Goal: Use online tool/utility: Utilize a website feature to perform a specific function

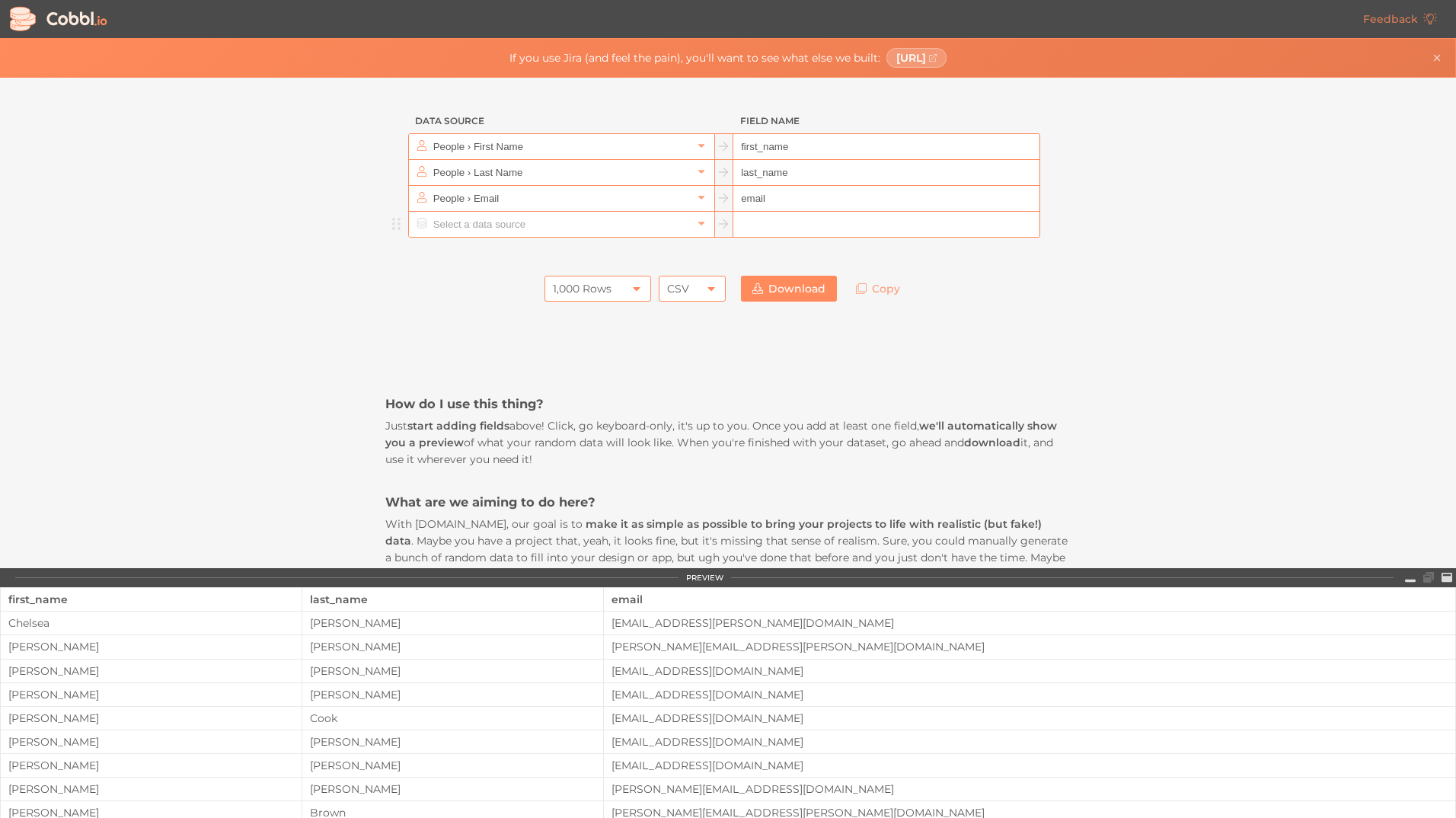
click at [758, 220] on input "text" at bounding box center [886, 225] width 305 height 26
click at [558, 222] on input "text" at bounding box center [560, 224] width 262 height 25
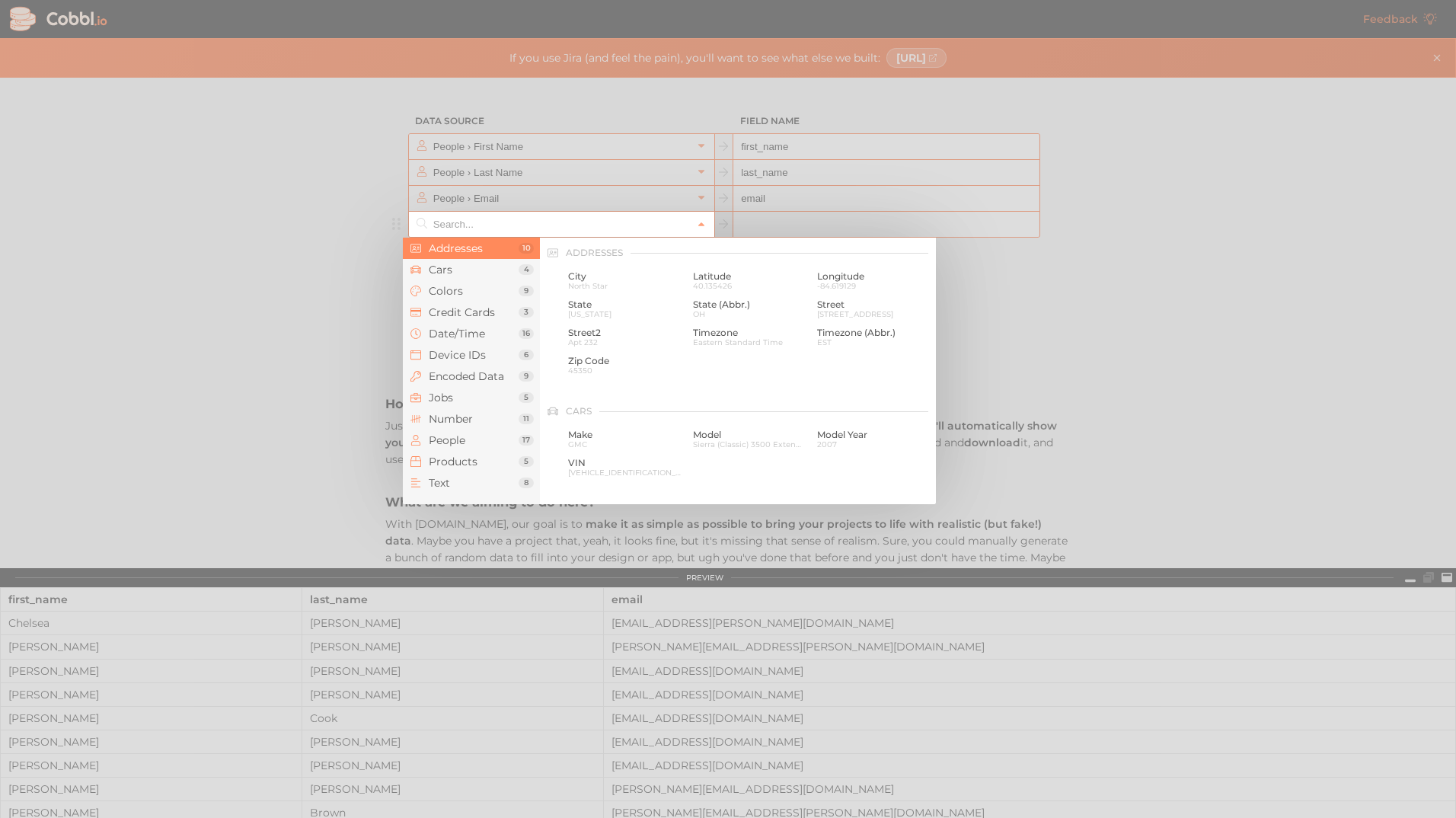
click at [324, 139] on div at bounding box center [728, 409] width 1456 height 818
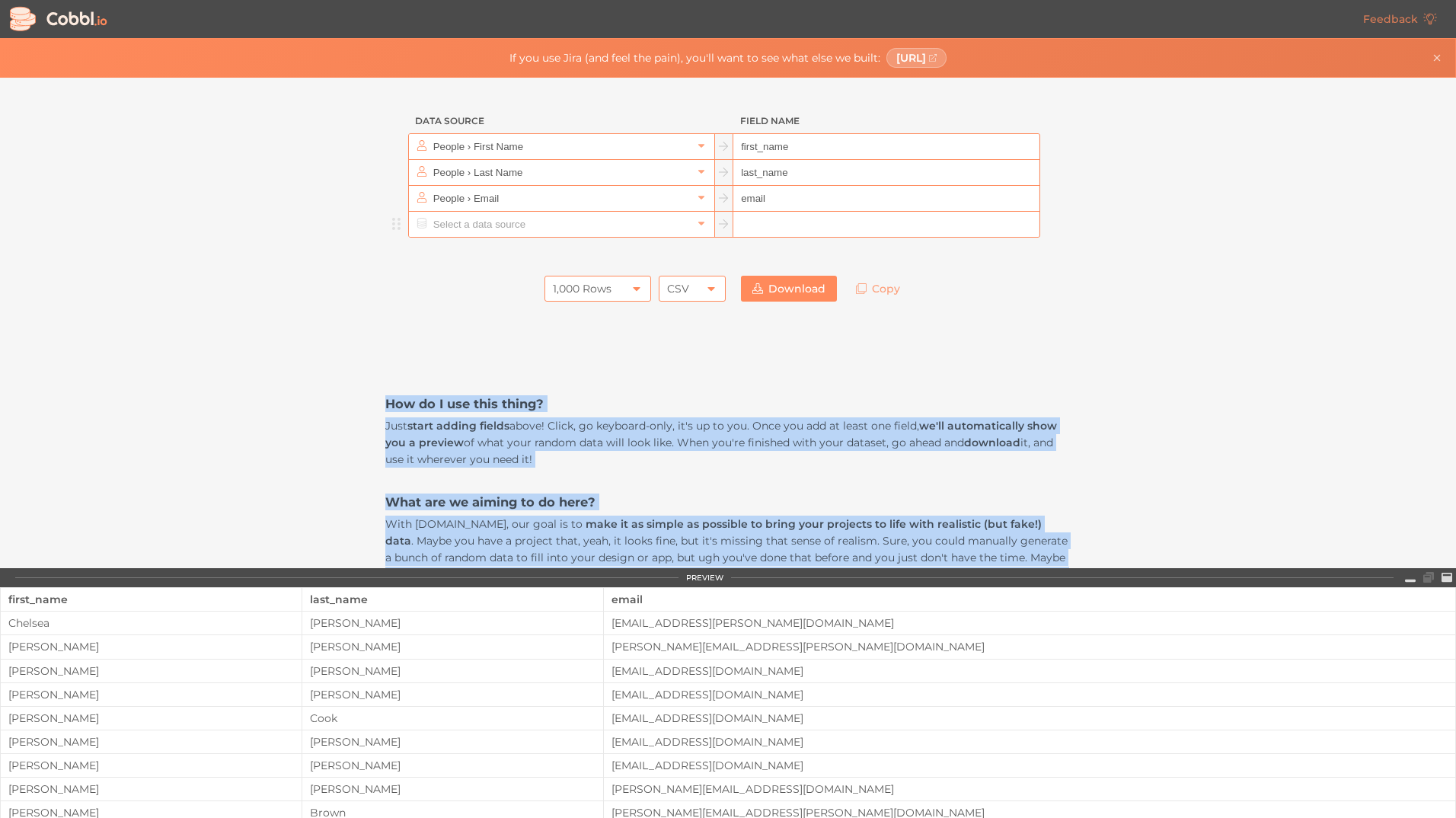
drag, startPoint x: 559, startPoint y: 430, endPoint x: 348, endPoint y: 407, distance: 212.2
click at [348, 407] on div "Data Source Field Name People › First Name first_name People › Last Name last_n…" at bounding box center [728, 323] width 1455 height 491
copy div "How do I use this thing? Just start adding fields above! Click, go keyboard-onl…"
click at [280, 398] on div "Data Source Field Name People › First Name first_name People › Last Name last_n…" at bounding box center [728, 323] width 1455 height 491
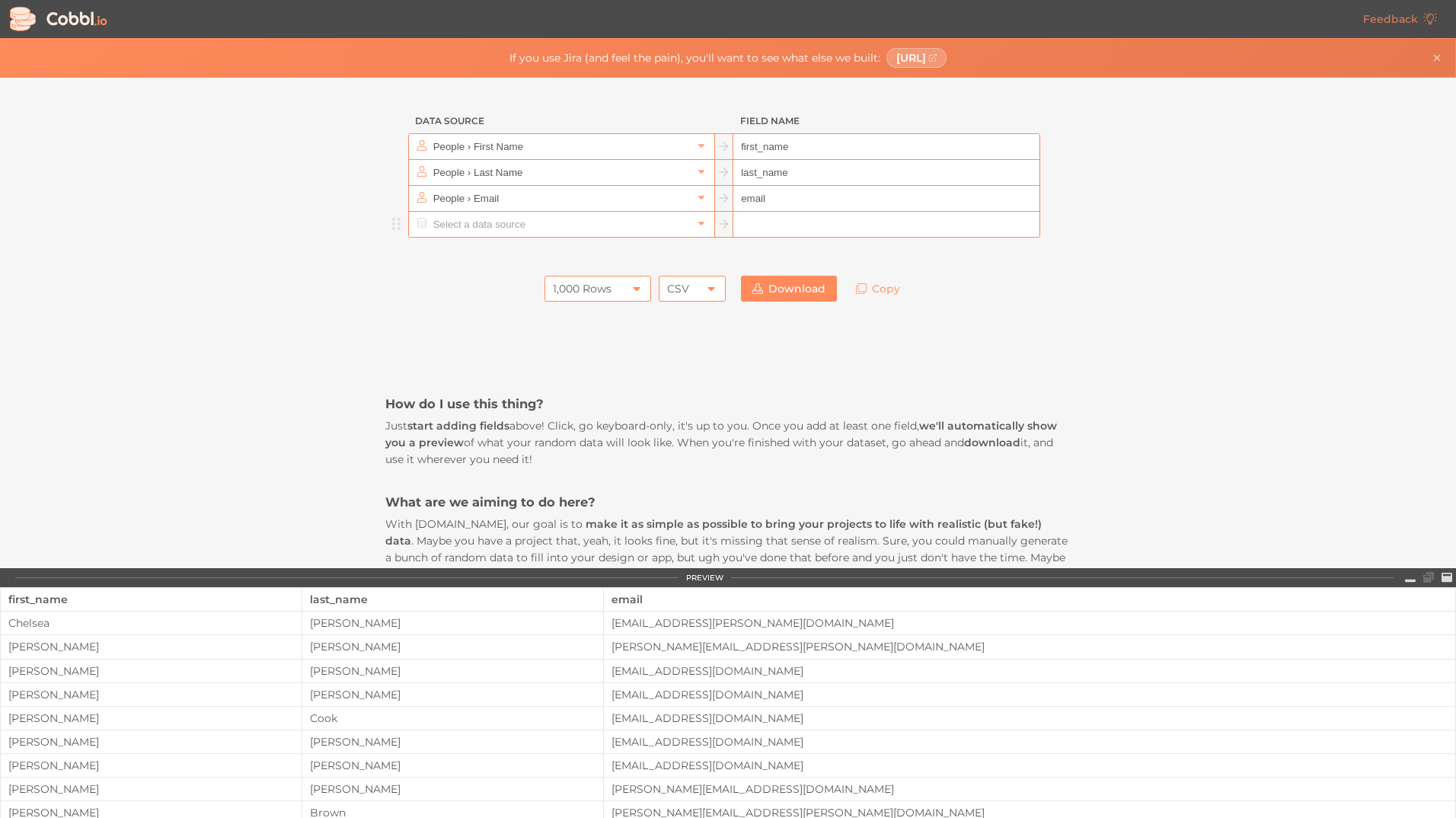
click at [280, 333] on div "Data Source Field Name People › First Name first_name People › Last Name last_n…" at bounding box center [728, 323] width 1455 height 491
click at [290, 296] on div "Data Source Field Name People › First Name first_name People › Last Name last_n…" at bounding box center [728, 323] width 1455 height 491
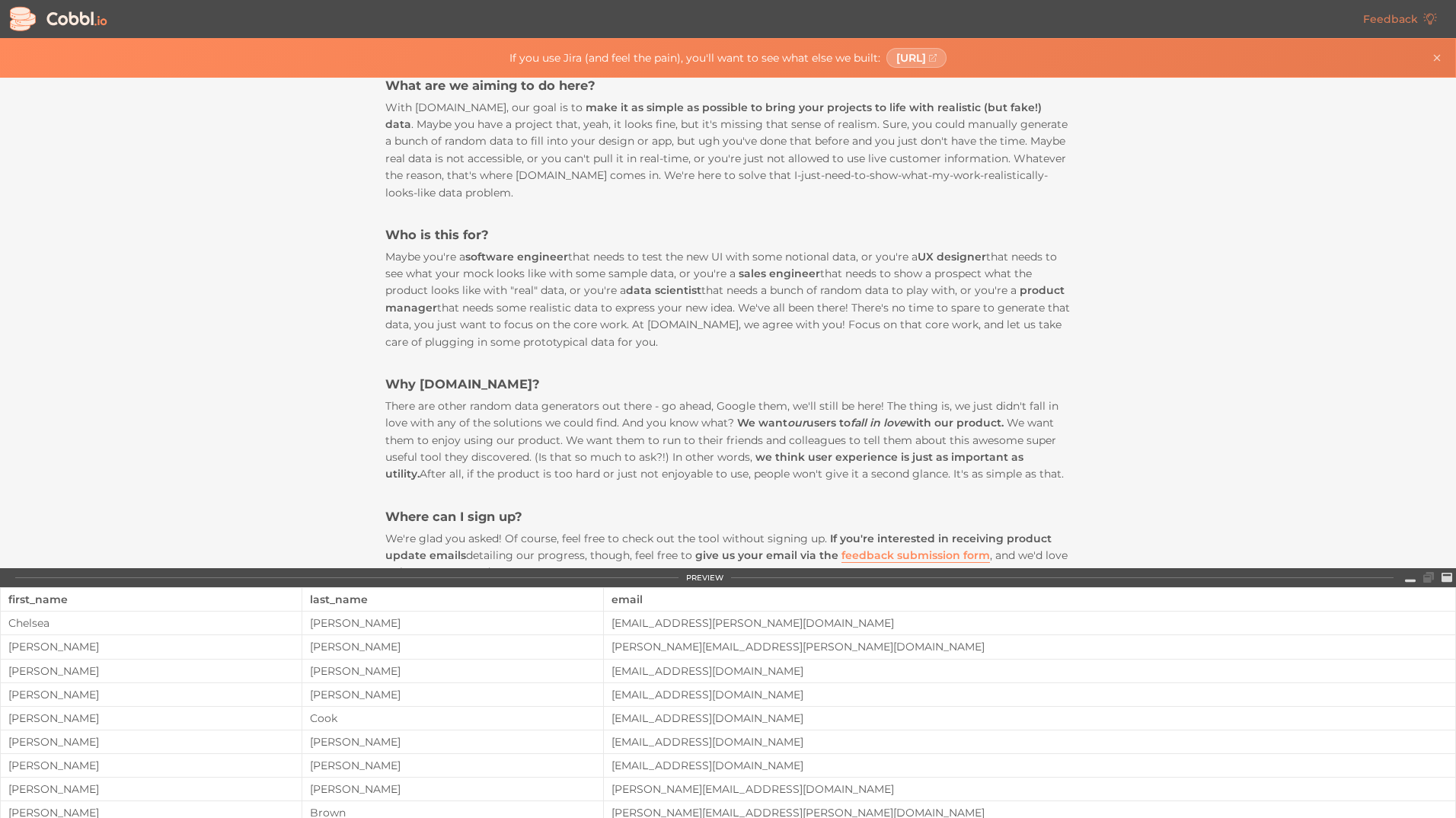
scroll to position [457, 0]
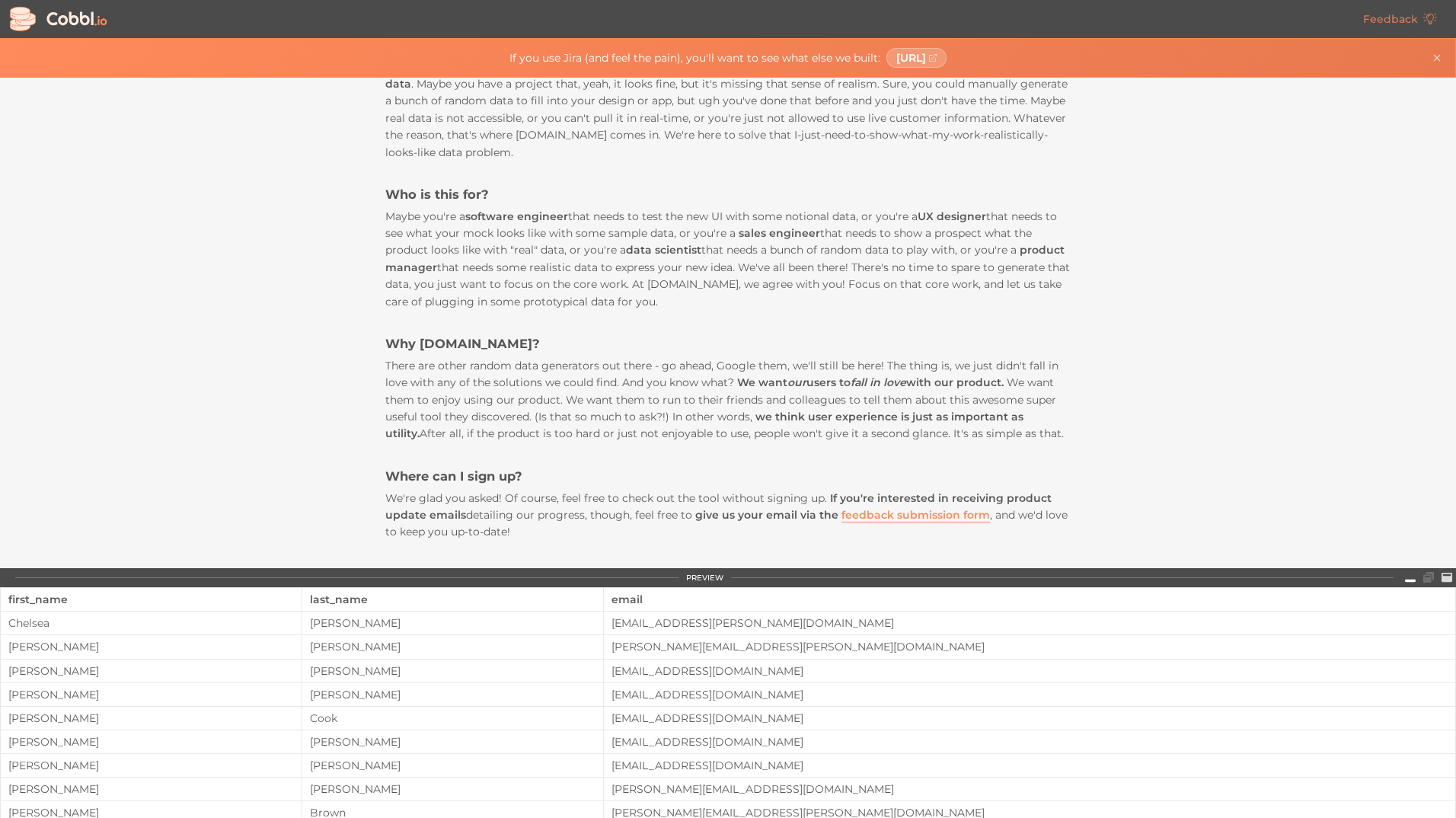
click at [1413, 573] on icon at bounding box center [1410, 578] width 11 height 11
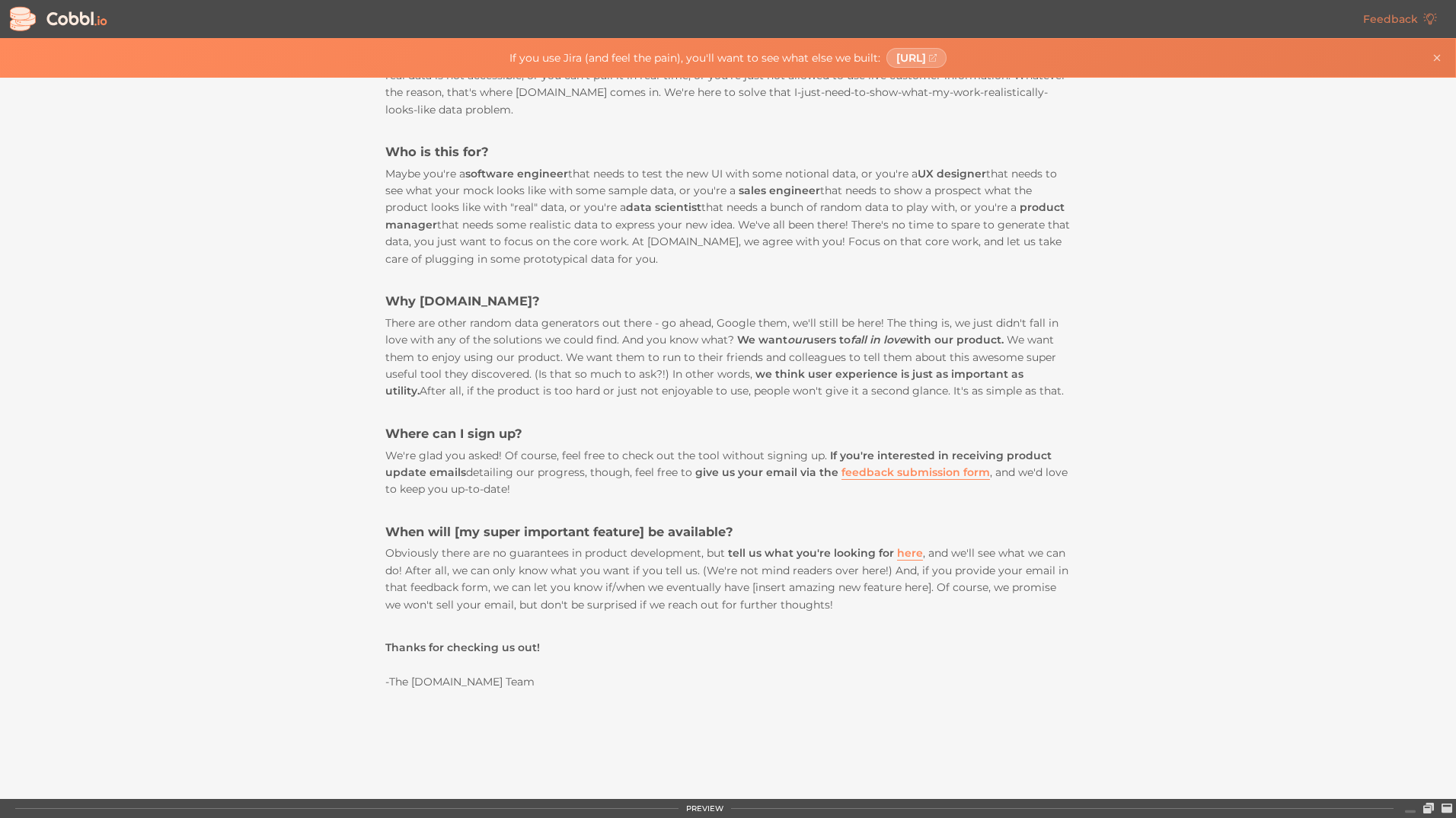
scroll to position [511, 0]
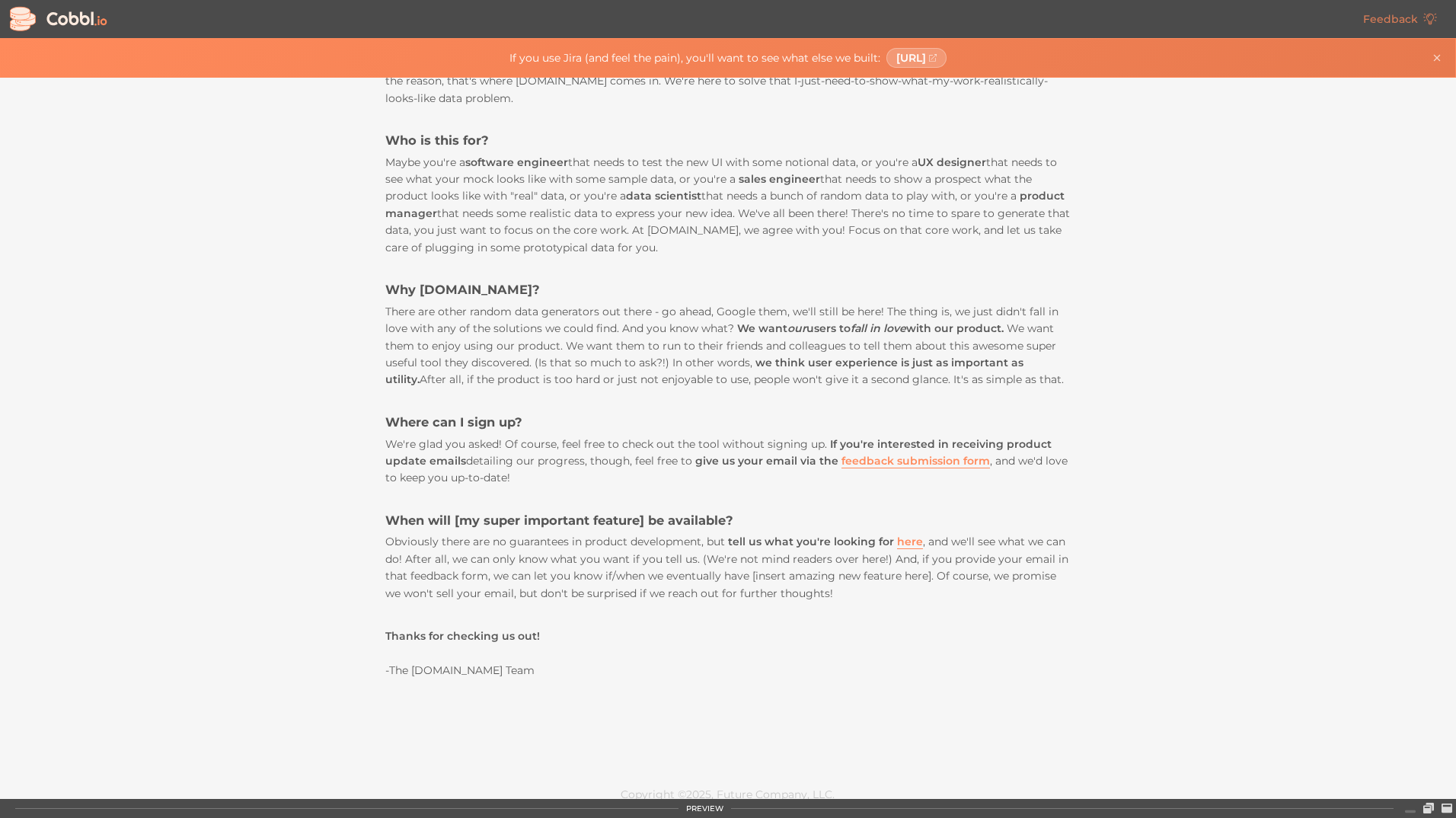
click at [344, 355] on div "Data Source Field Name People › First Name first_name People › Last Name last_n…" at bounding box center [728, 439] width 1455 height 721
click at [342, 353] on div "Data Source Field Name People › First Name first_name People › Last Name last_n…" at bounding box center [728, 439] width 1455 height 721
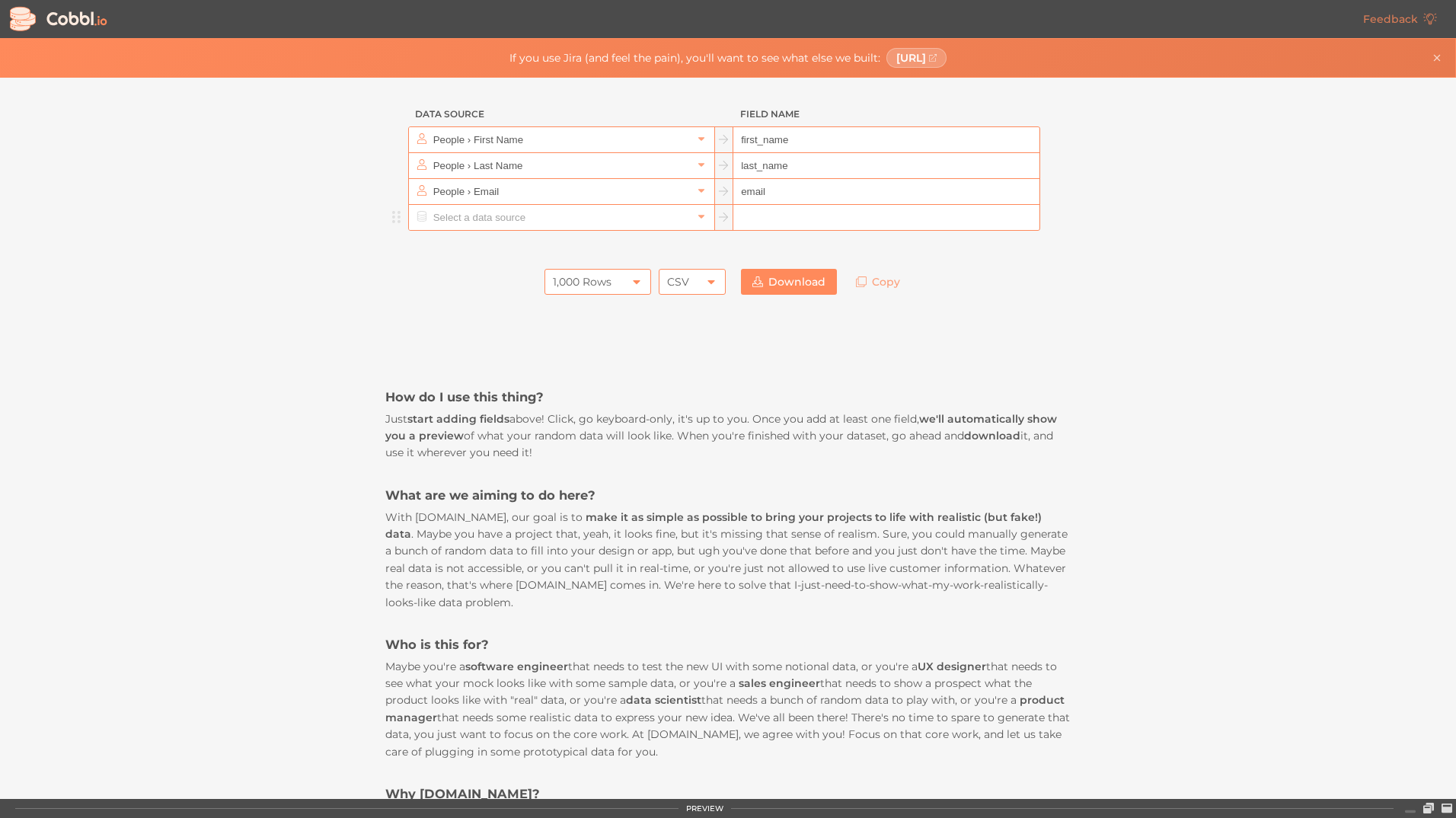
scroll to position [0, 0]
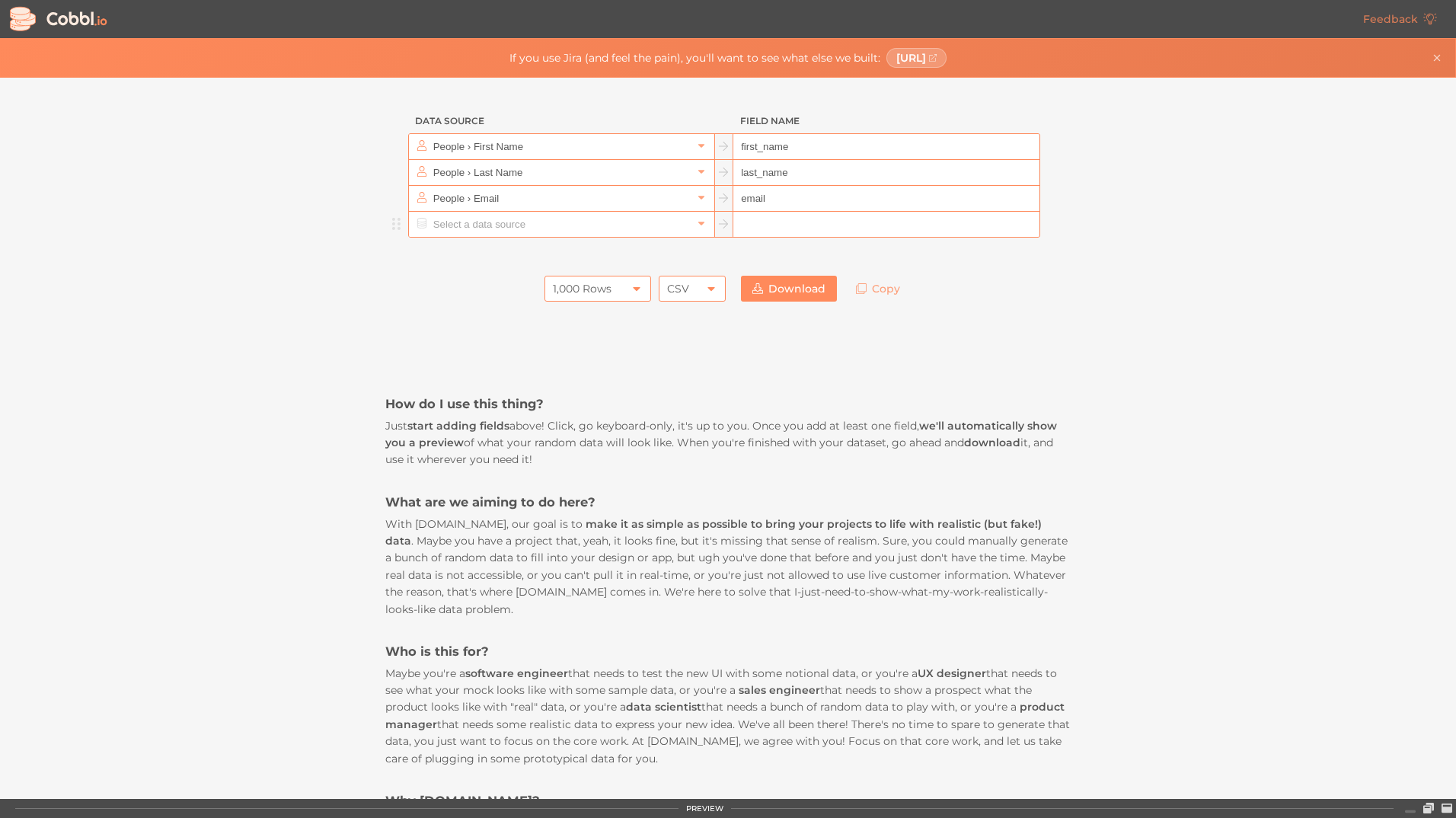
click at [564, 230] on input "text" at bounding box center [560, 224] width 262 height 25
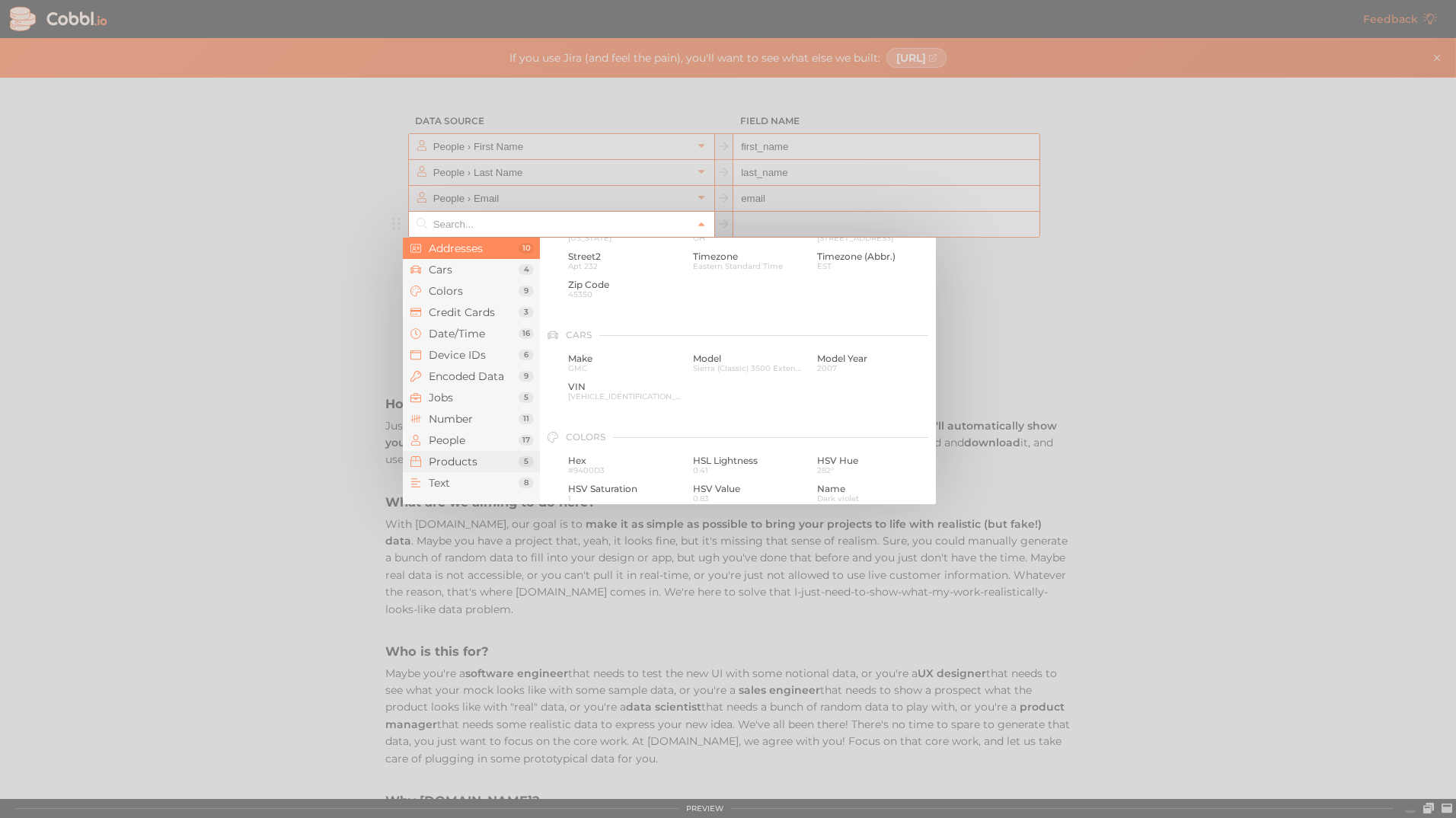
click at [465, 463] on span "Products" at bounding box center [474, 462] width 90 height 12
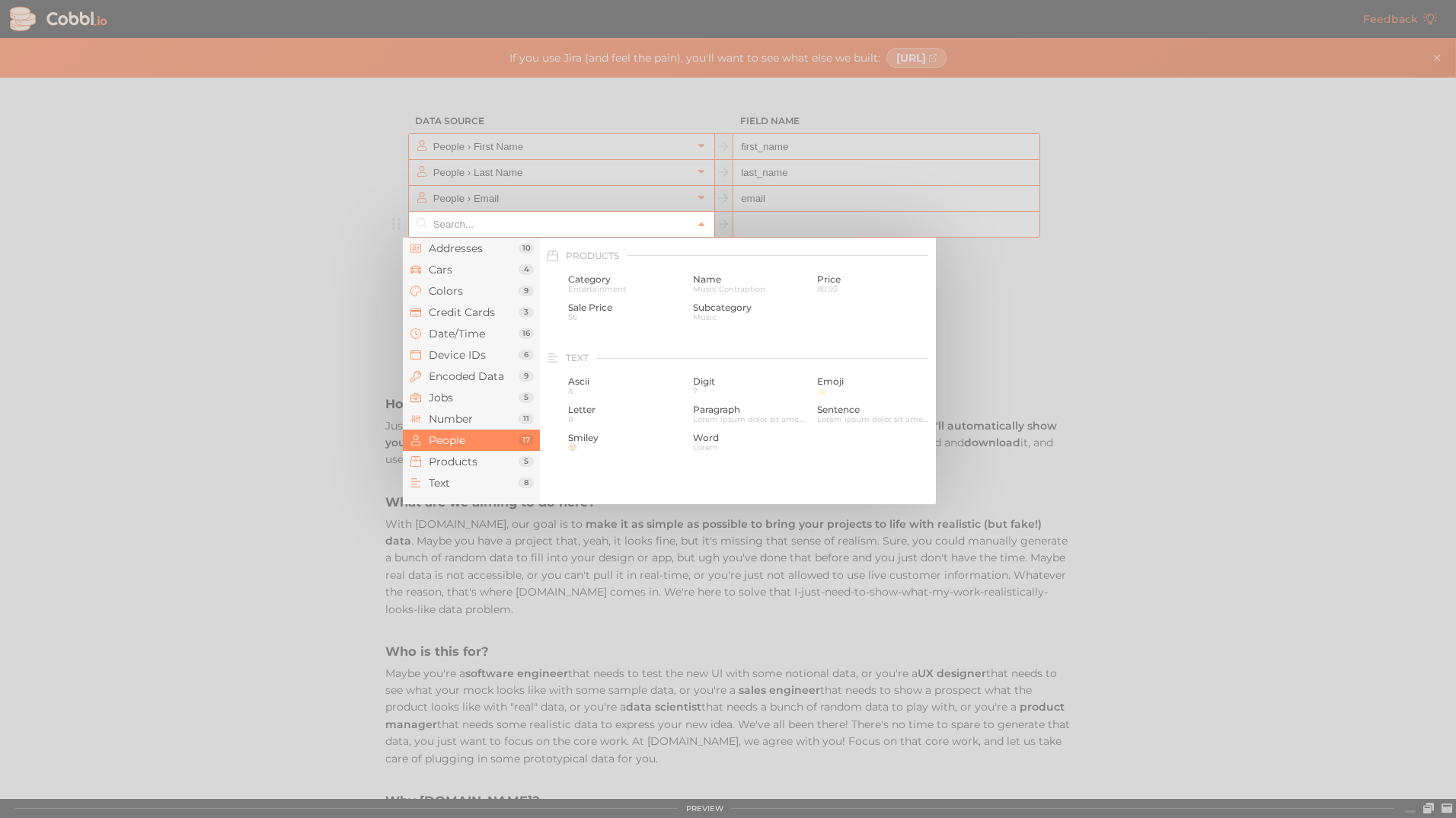
scroll to position [1388, 0]
click at [613, 275] on span "Category" at bounding box center [624, 276] width 113 height 11
type input "Products › Category"
type input "category"
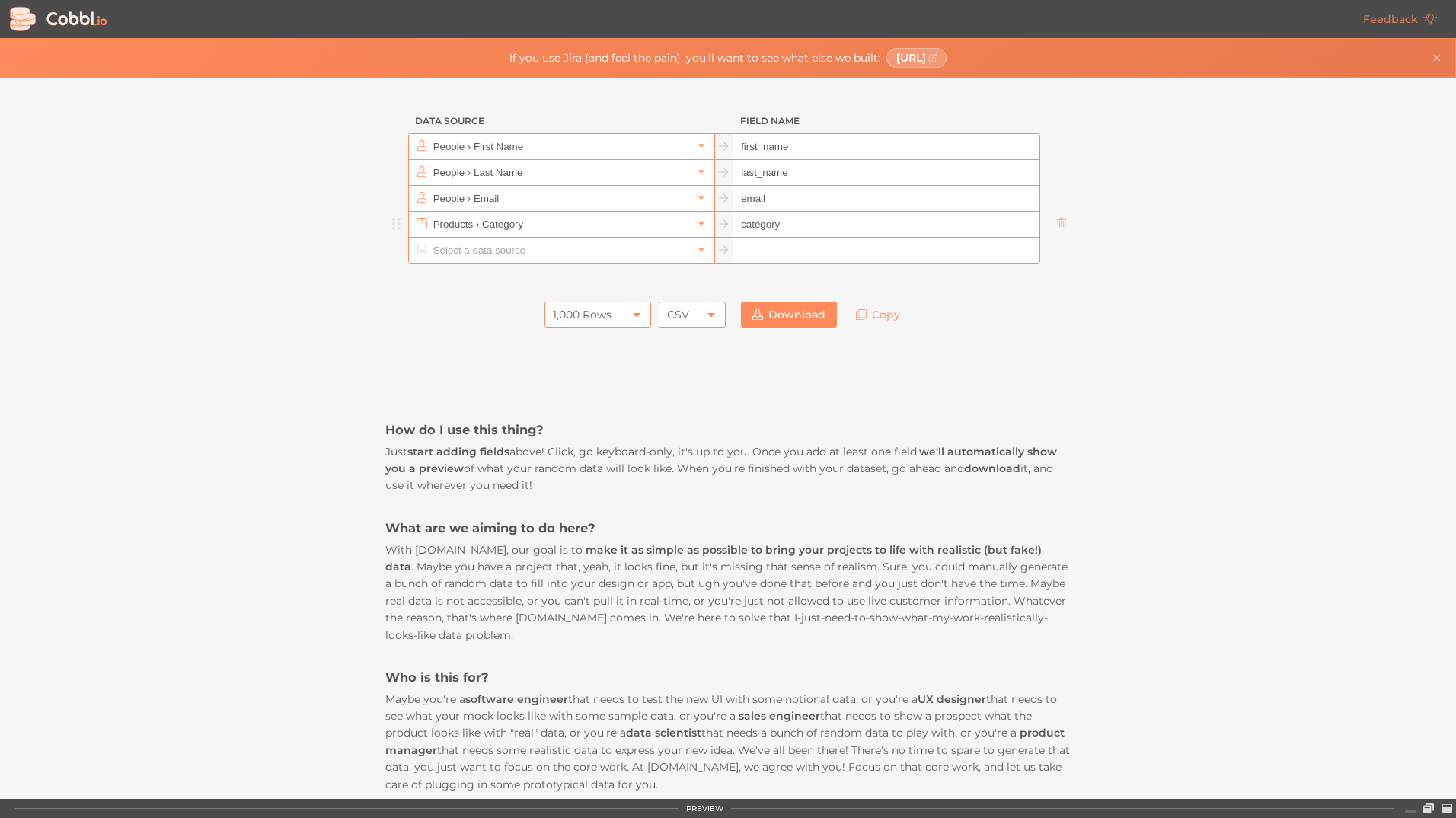
click at [969, 231] on input "category" at bounding box center [886, 225] width 305 height 26
click at [705, 811] on div "PREVIEW" at bounding box center [705, 808] width 38 height 9
click at [700, 806] on div "PREVIEW" at bounding box center [705, 808] width 38 height 9
click at [1431, 806] on icon at bounding box center [1429, 808] width 11 height 11
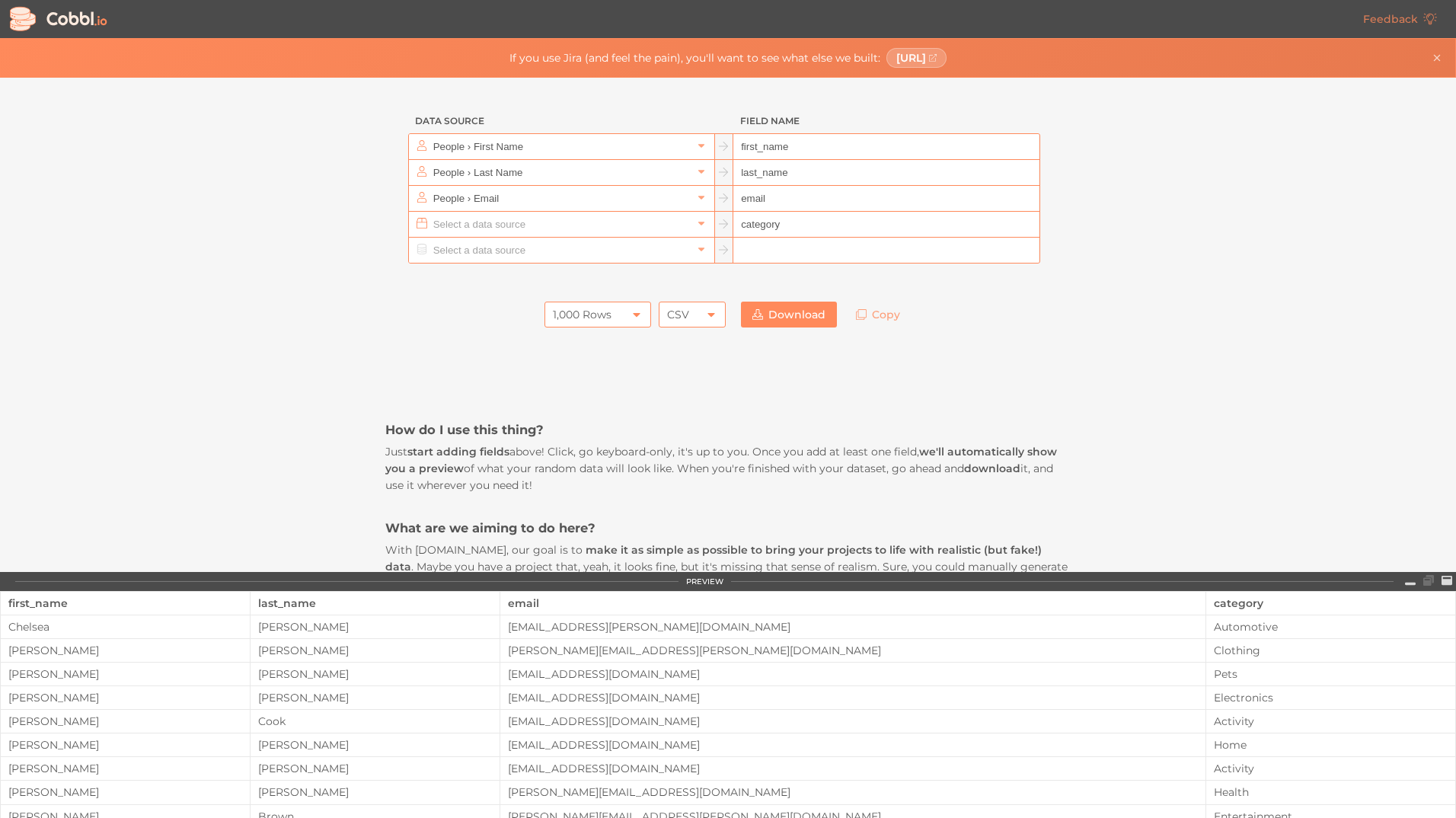
click at [672, 227] on input "text" at bounding box center [560, 224] width 262 height 25
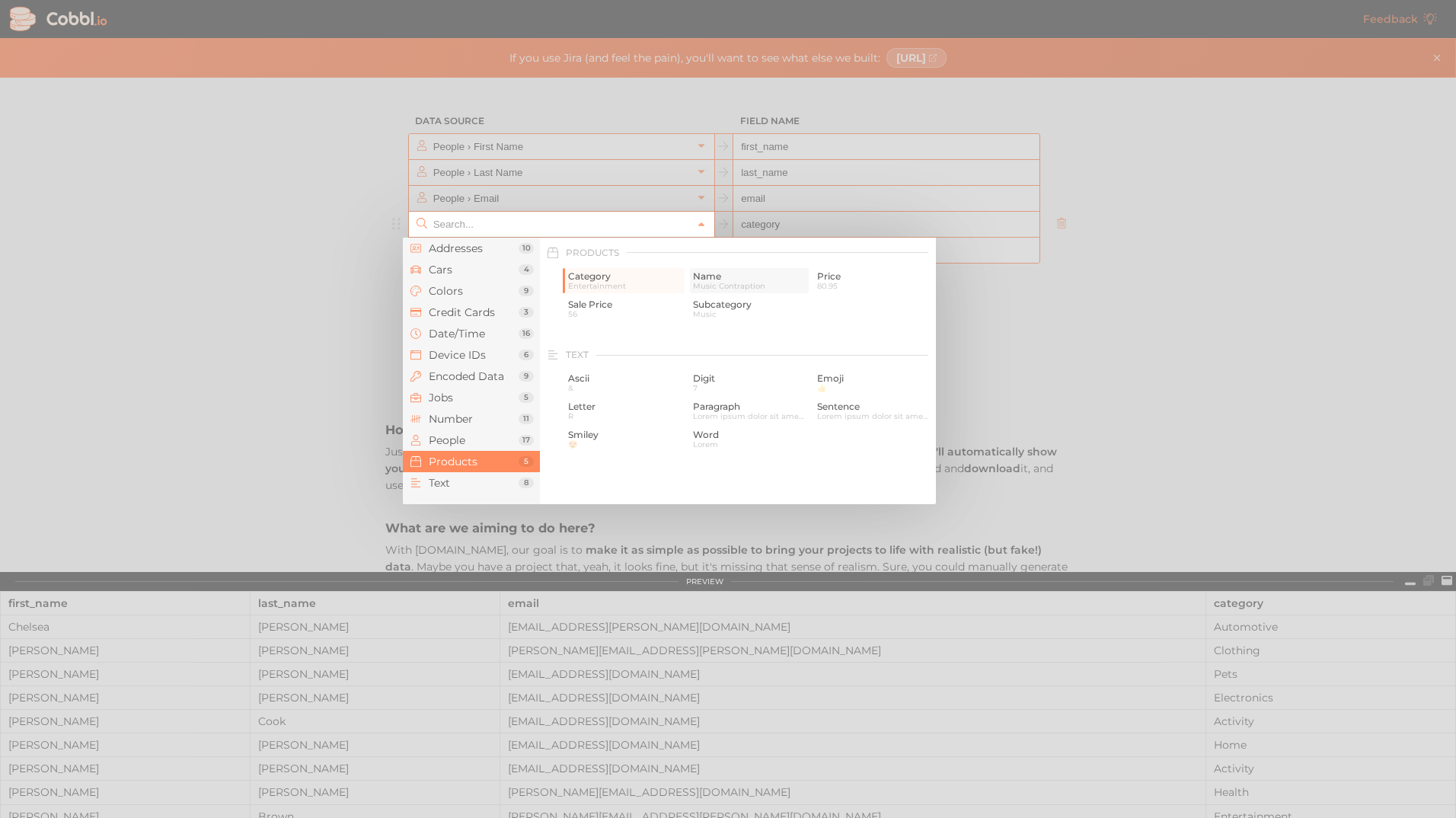
click at [711, 282] on span "Music Contraption" at bounding box center [750, 286] width 113 height 9
type input "Products › Name"
type input "name"
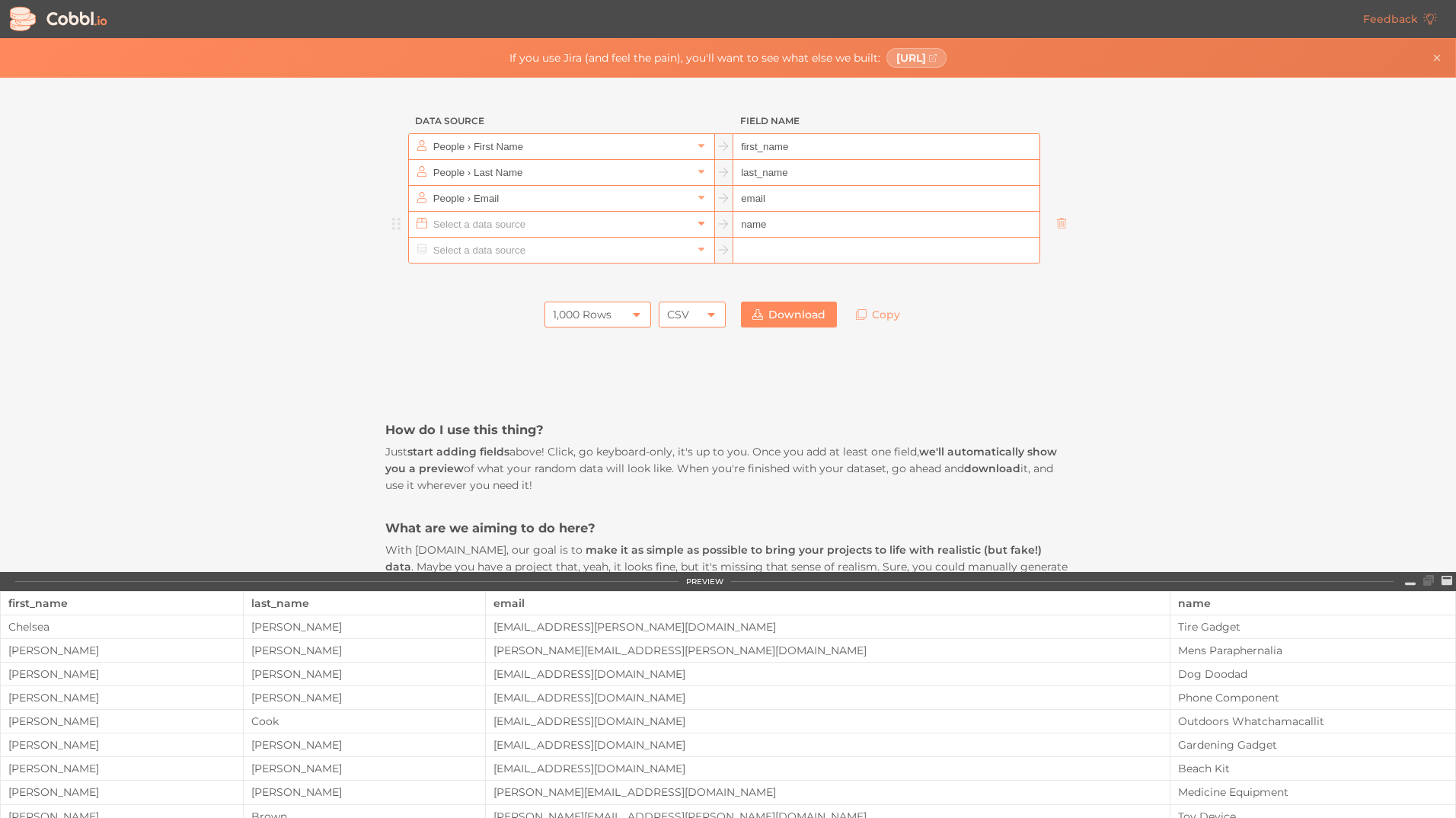
click at [697, 221] on icon at bounding box center [701, 223] width 11 height 11
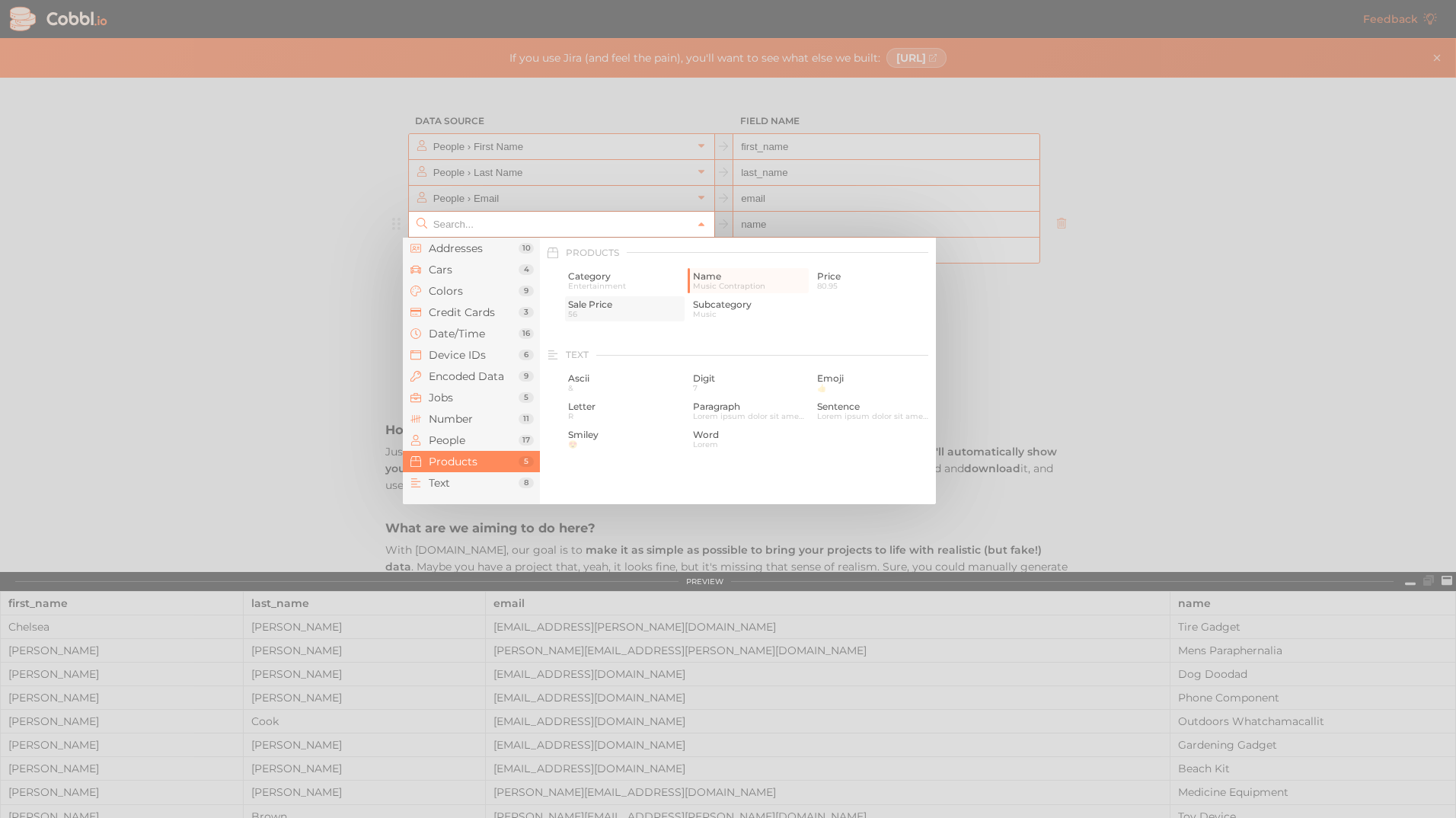
click at [632, 310] on span "56" at bounding box center [624, 314] width 113 height 9
type input "Products › Sale Price"
type input "sale_price"
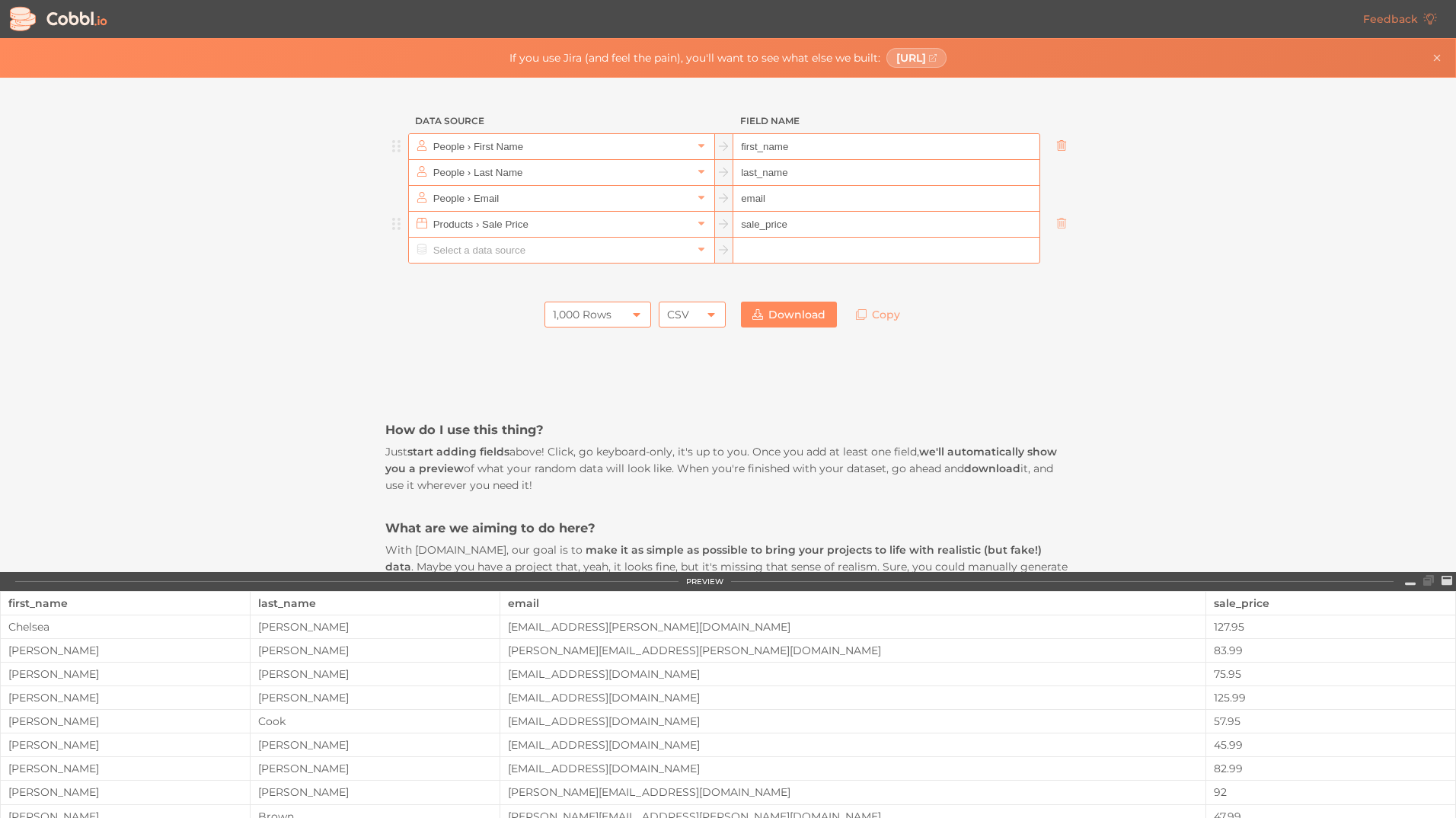
click at [1059, 139] on link at bounding box center [1061, 146] width 18 height 15
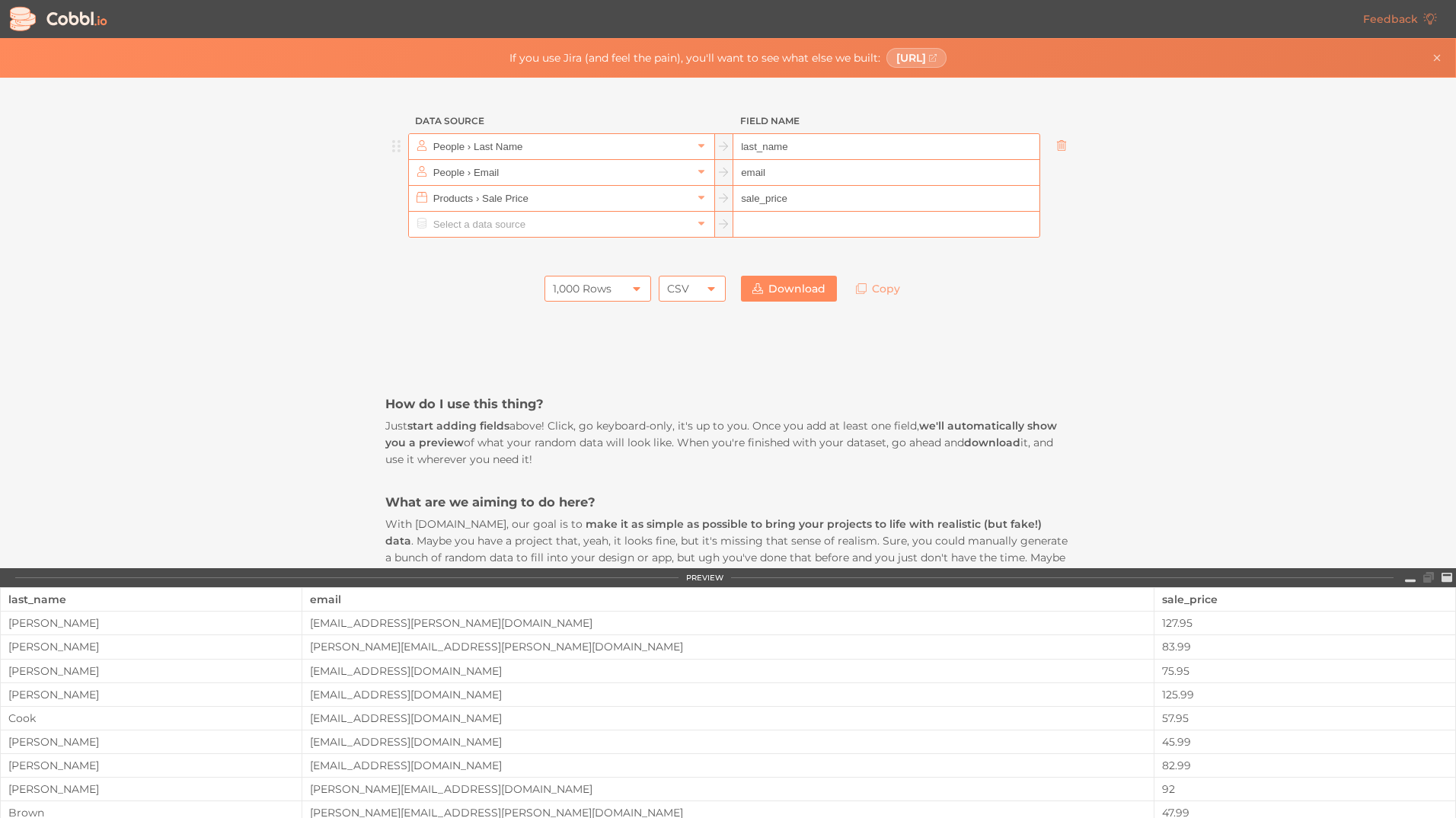
click at [1057, 141] on icon at bounding box center [1062, 146] width 11 height 11
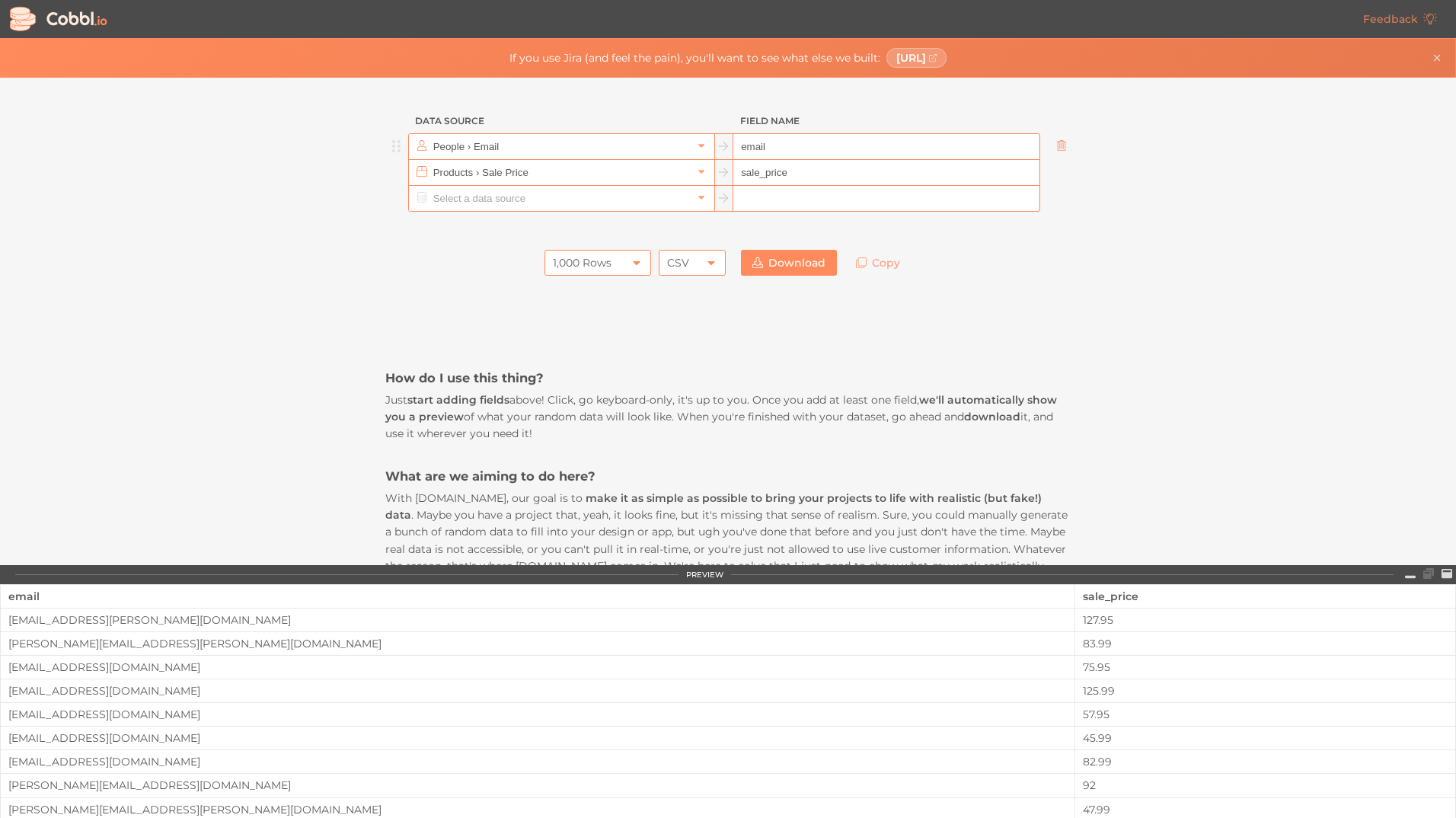
click at [1057, 147] on icon at bounding box center [1061, 146] width 9 height 11
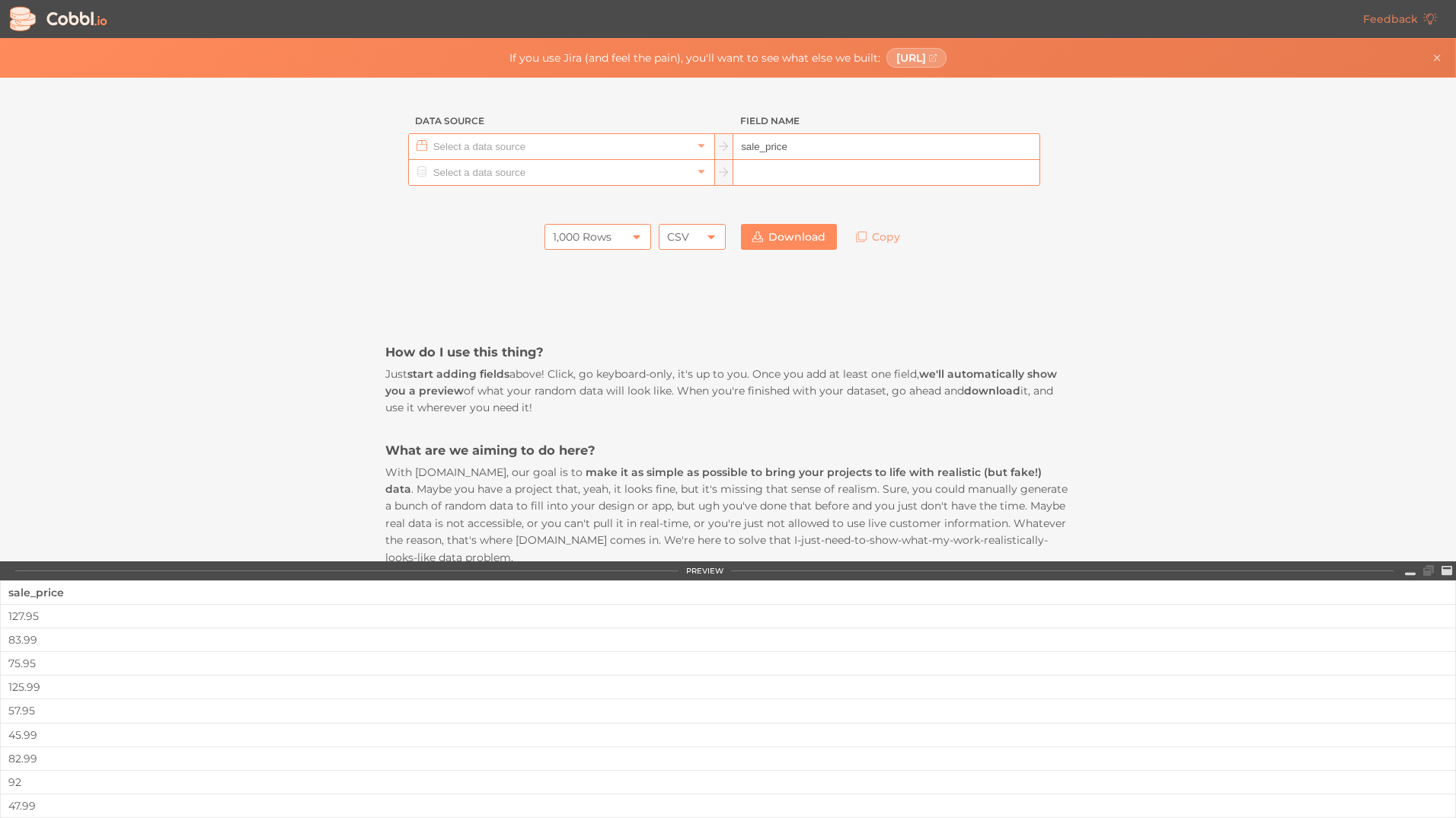
click at [706, 141] on div at bounding box center [562, 147] width 305 height 25
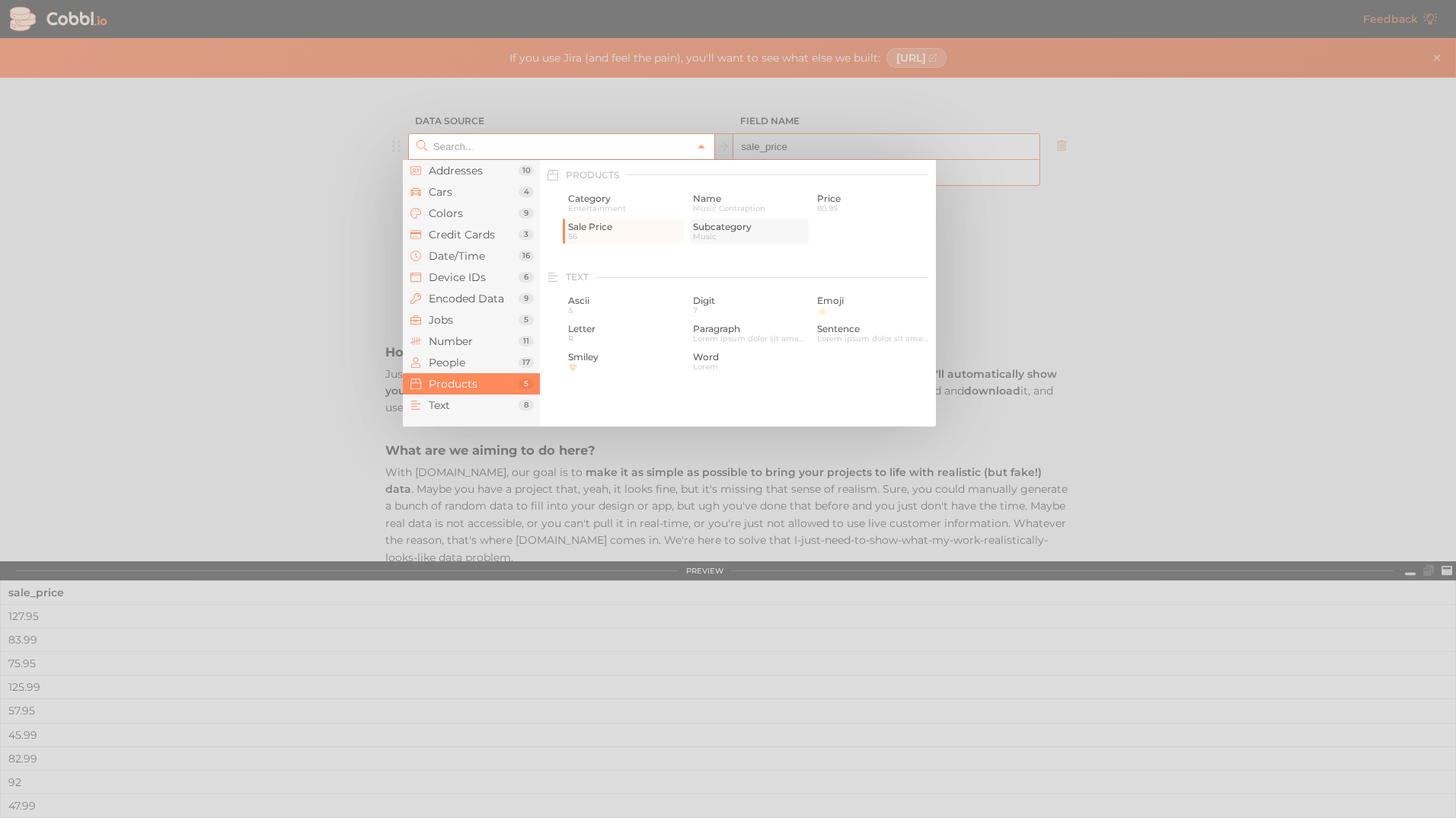
click at [705, 238] on span "Music" at bounding box center [750, 237] width 113 height 9
type input "Products › Subcategory"
type input "subcategory"
click at [606, 144] on input "text" at bounding box center [560, 147] width 262 height 25
click at [629, 304] on span "Ascii" at bounding box center [624, 301] width 113 height 11
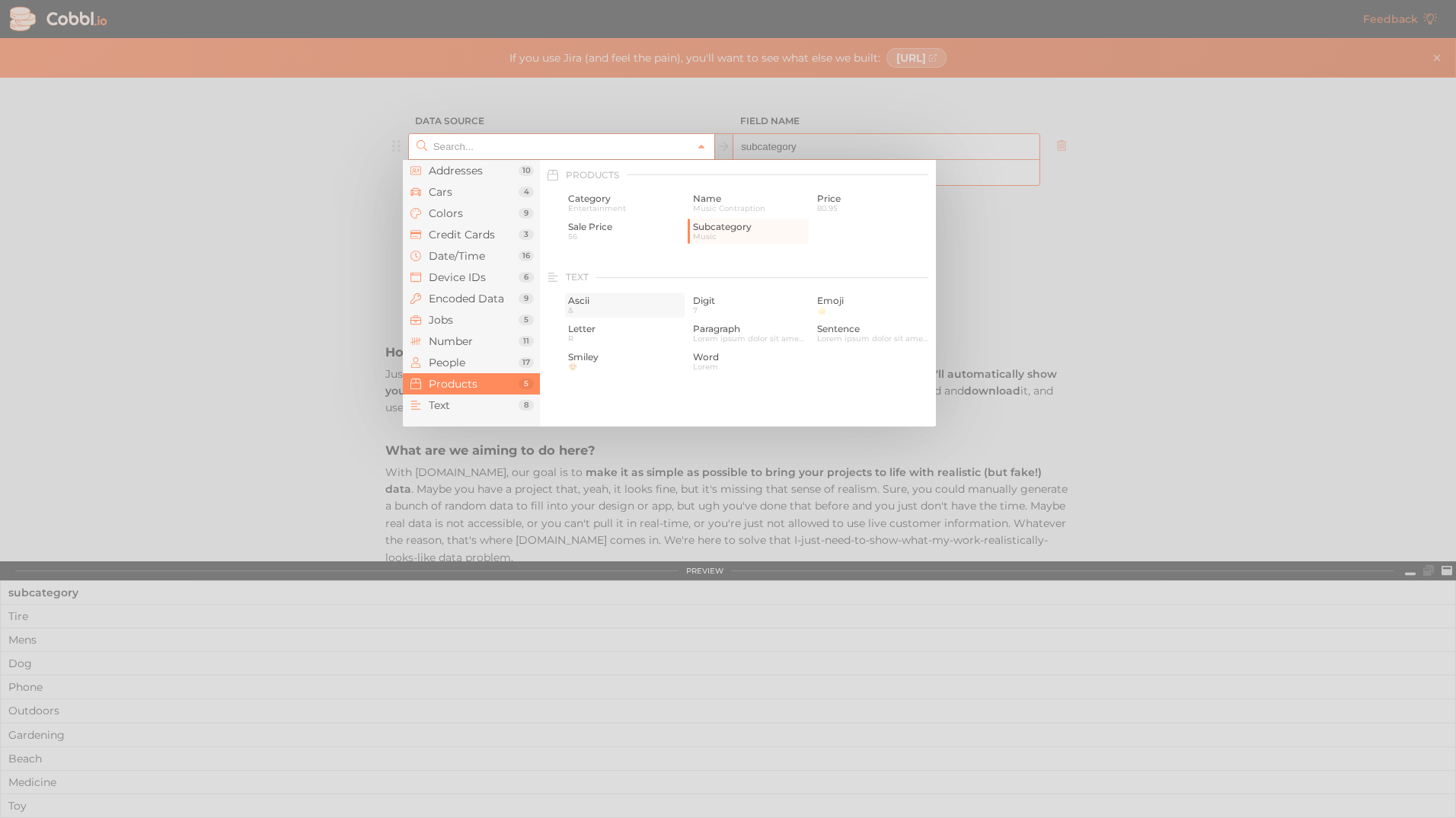
type input "Text › [PERSON_NAME]"
type input "ascii"
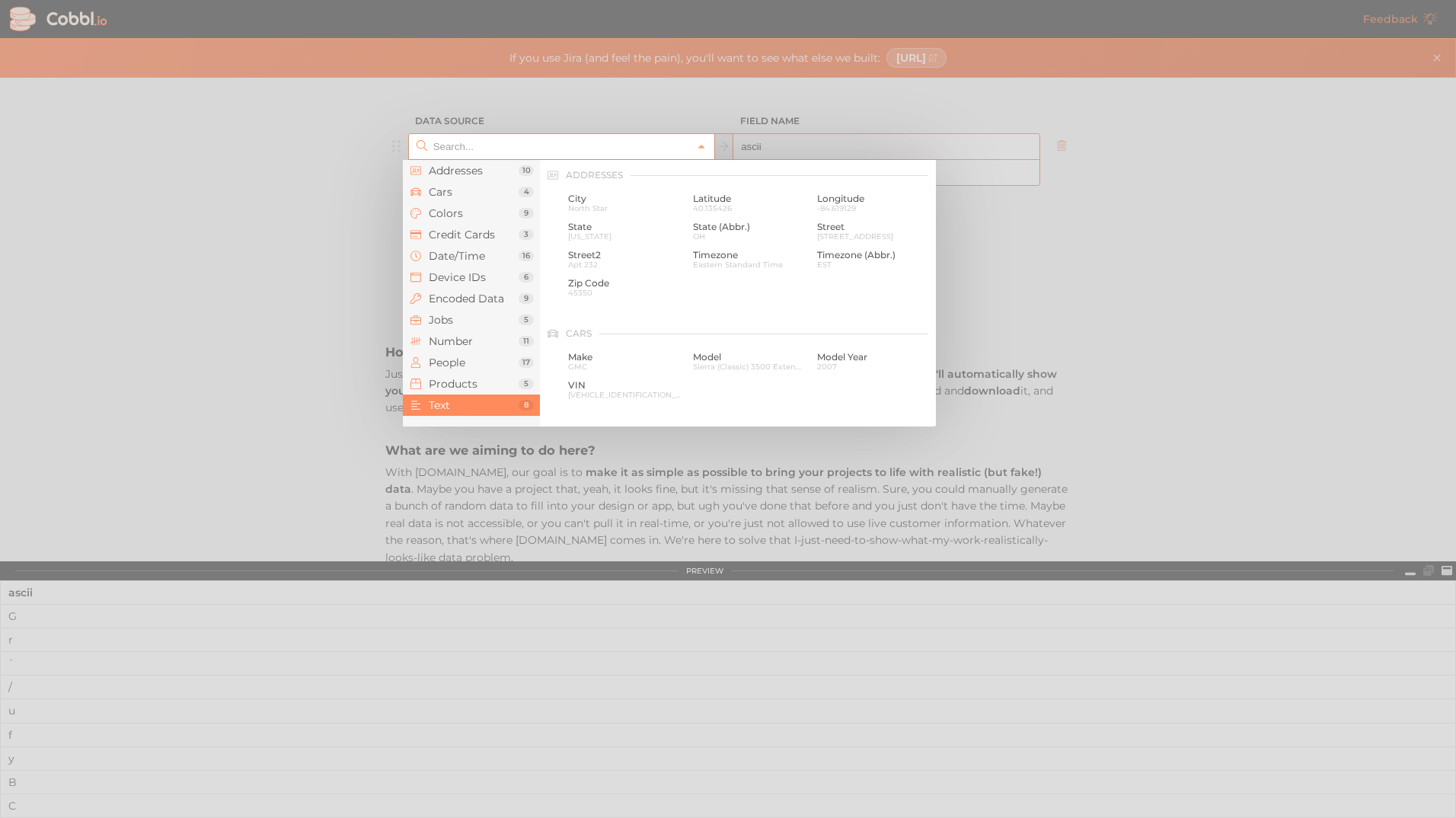
click at [660, 136] on input "text" at bounding box center [560, 147] width 262 height 25
click at [735, 199] on span "Digit" at bounding box center [750, 198] width 113 height 11
type input "Text › Digit"
type input "digit"
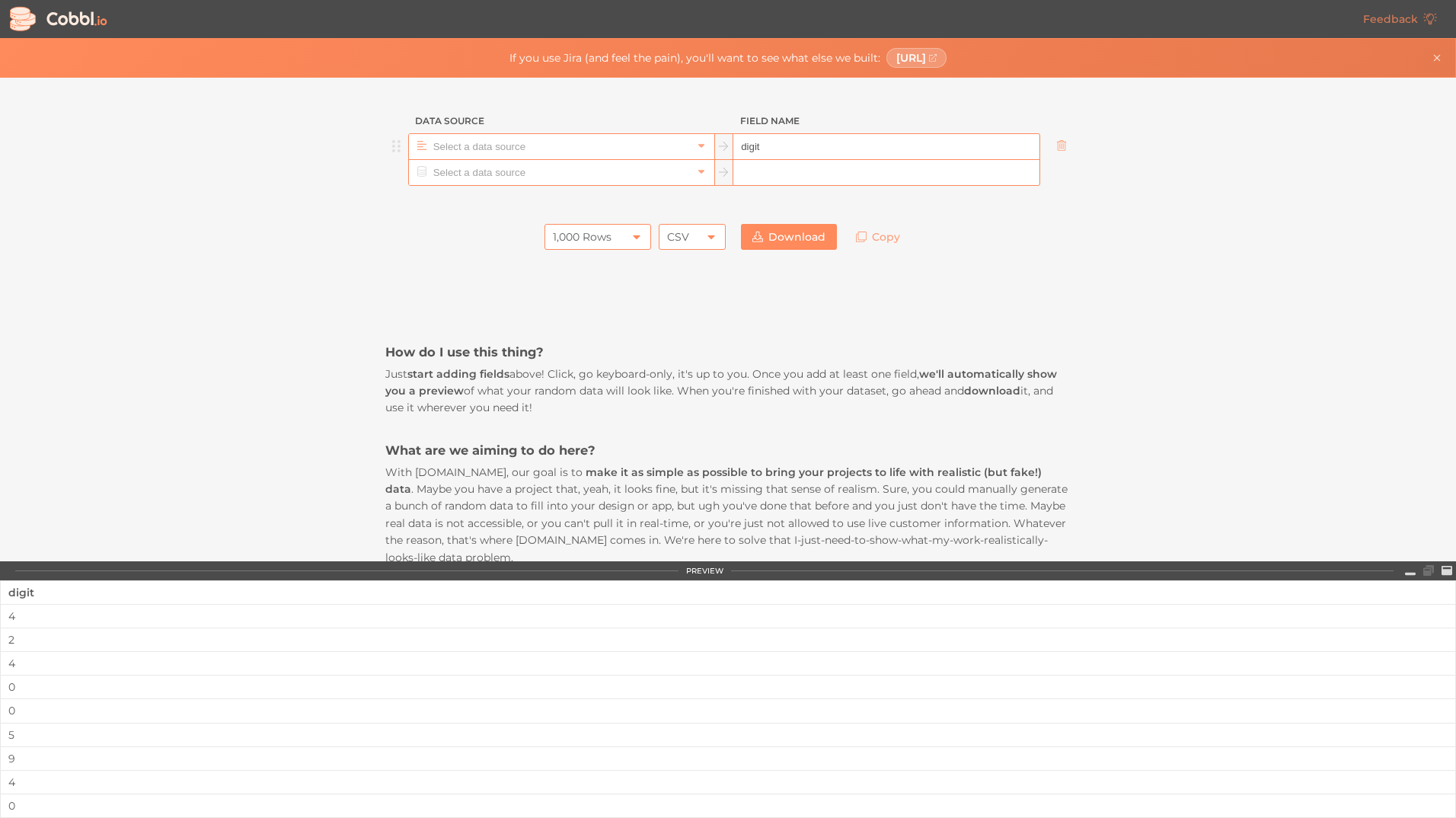
click at [685, 142] on input "text" at bounding box center [560, 147] width 262 height 25
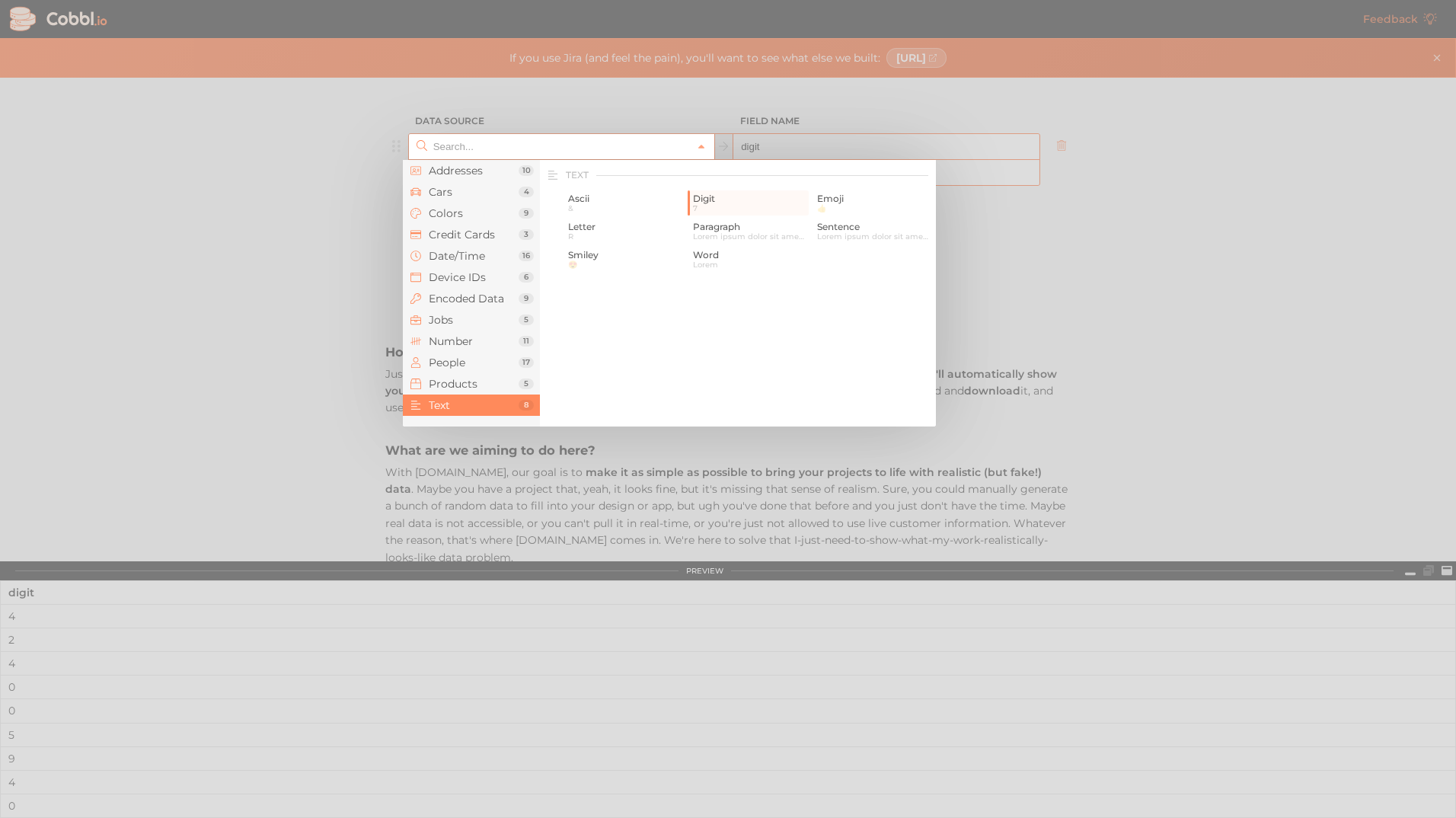
click at [716, 253] on span "Word" at bounding box center [750, 255] width 113 height 11
type input "Text › Word"
type input "word"
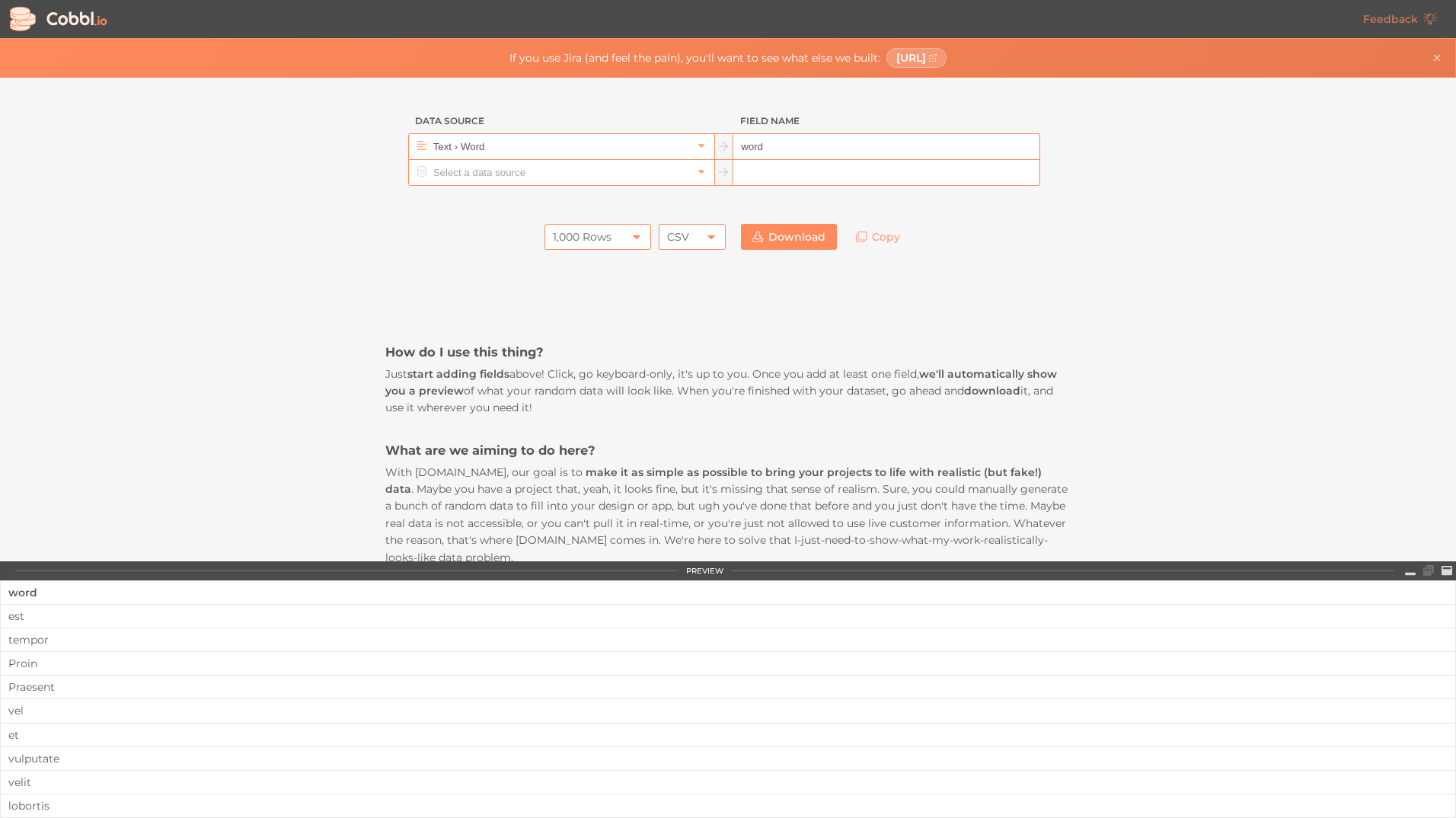
click at [654, 193] on div at bounding box center [728, 201] width 685 height 31
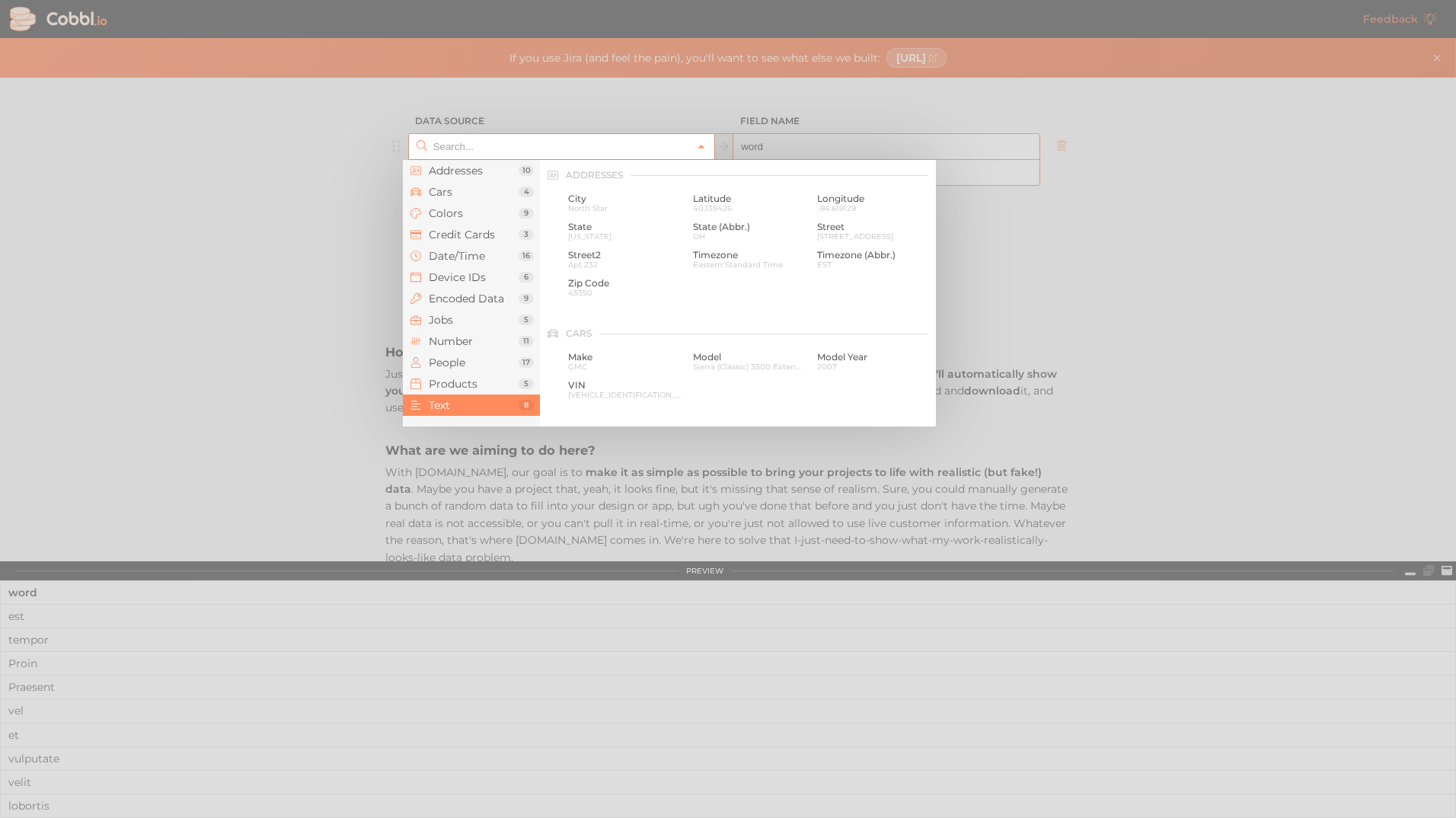
click at [649, 154] on input "text" at bounding box center [560, 147] width 262 height 25
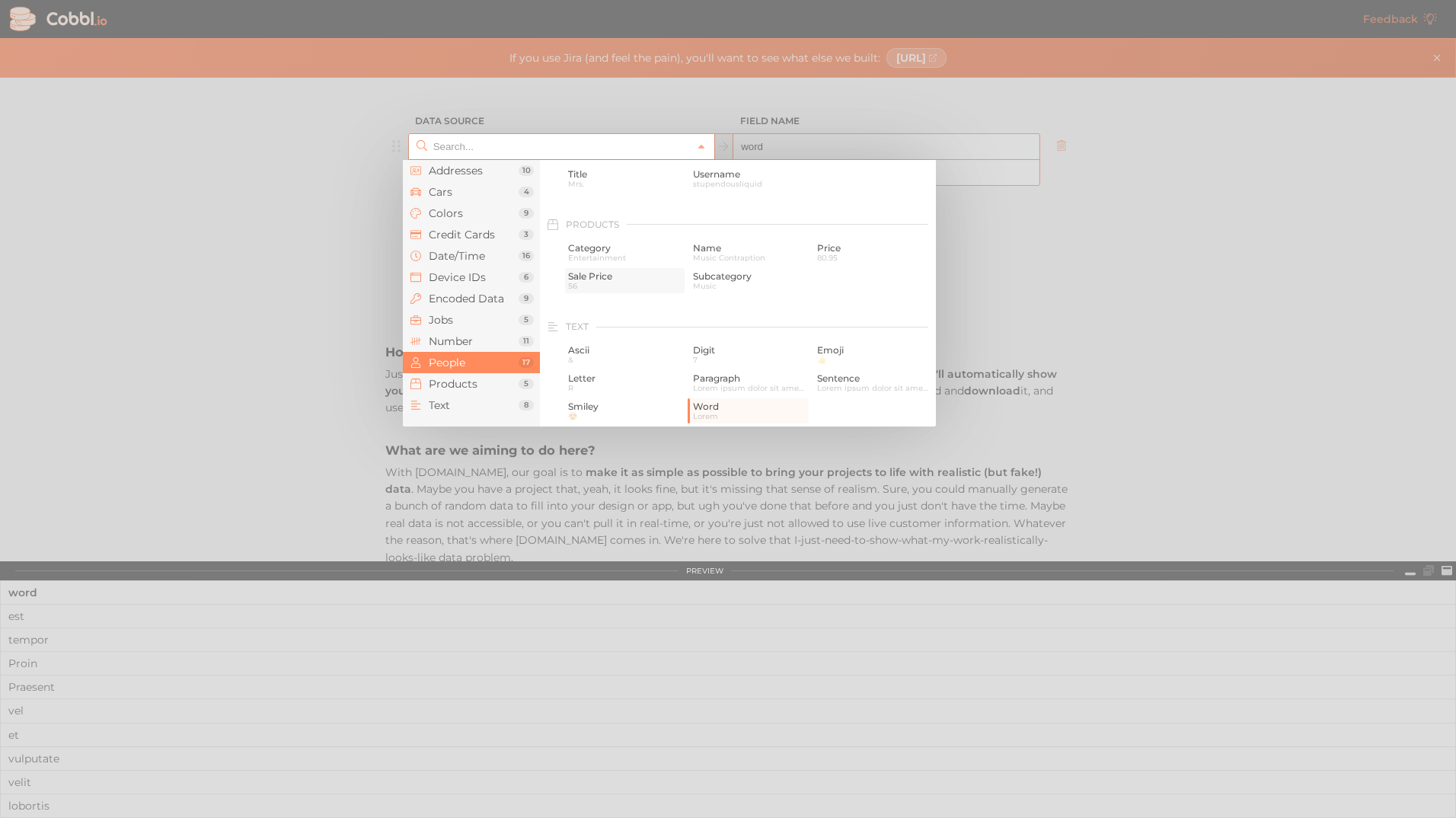
scroll to position [1338, 0]
click at [766, 251] on span "Name" at bounding box center [750, 249] width 113 height 11
type input "Products › Name"
type input "name"
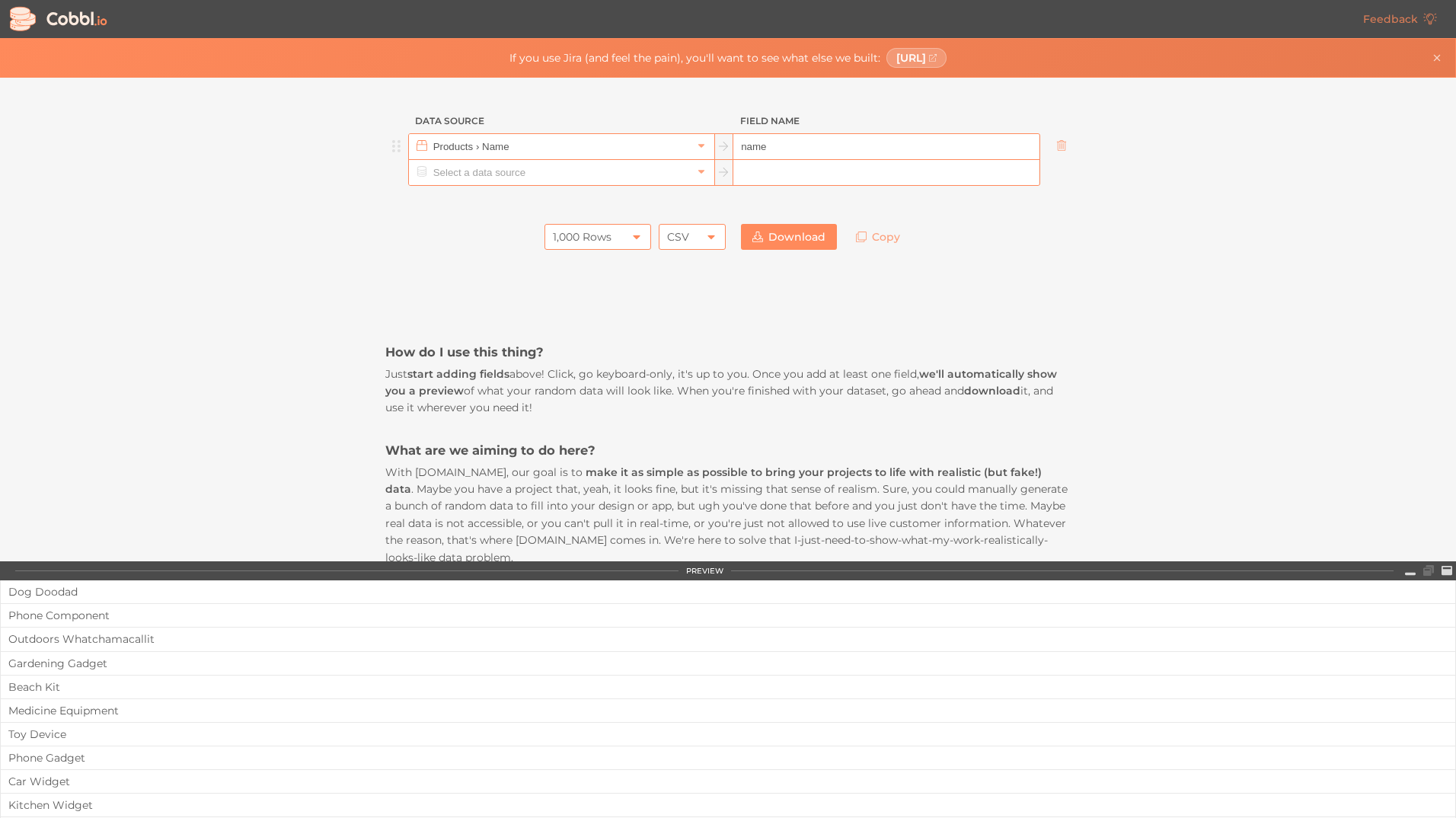
scroll to position [0, 0]
click at [65, 15] on icon at bounding box center [59, 18] width 102 height 29
click at [62, 17] on icon at bounding box center [69, 18] width 47 height 14
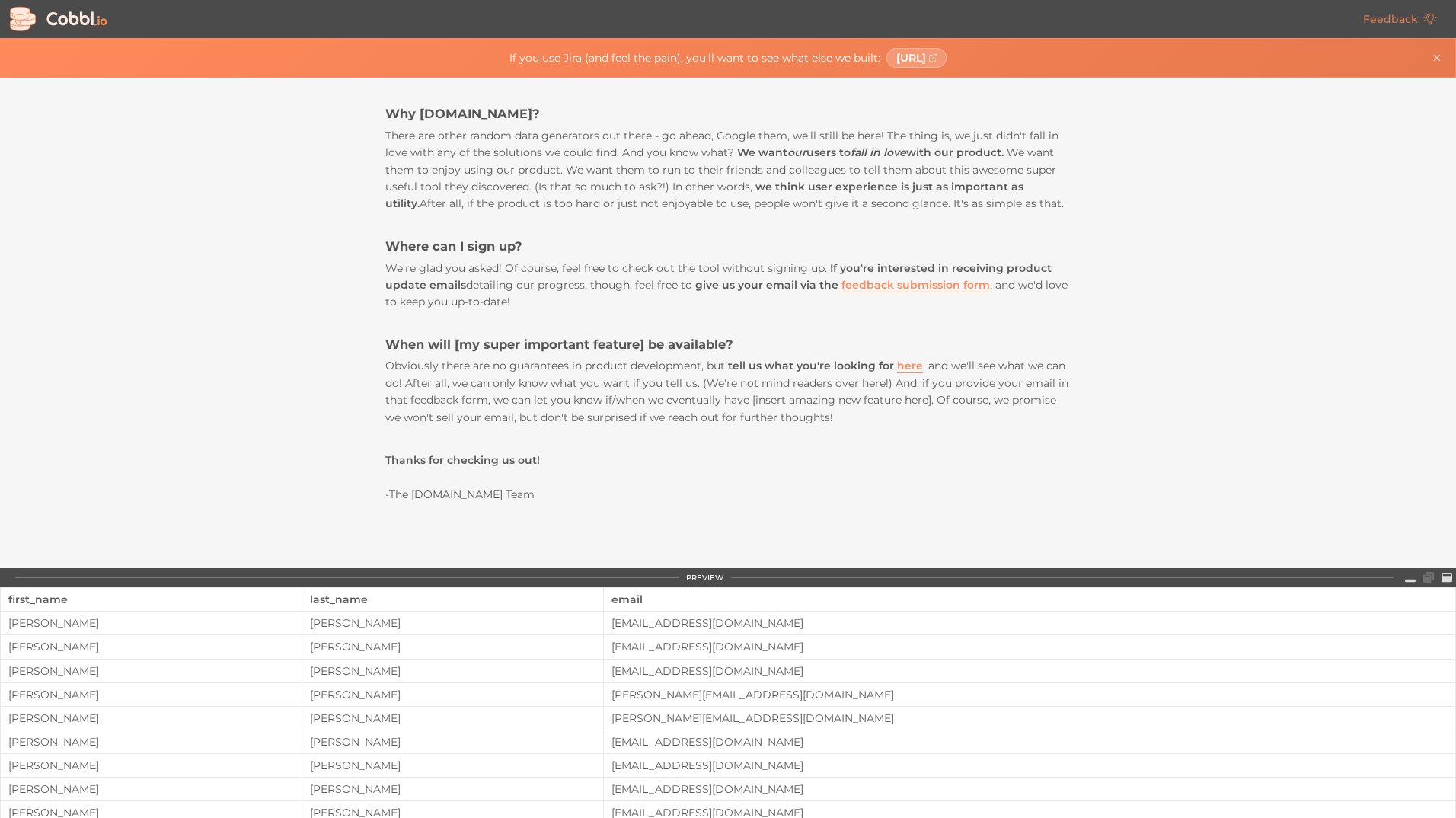
scroll to position [744, 0]
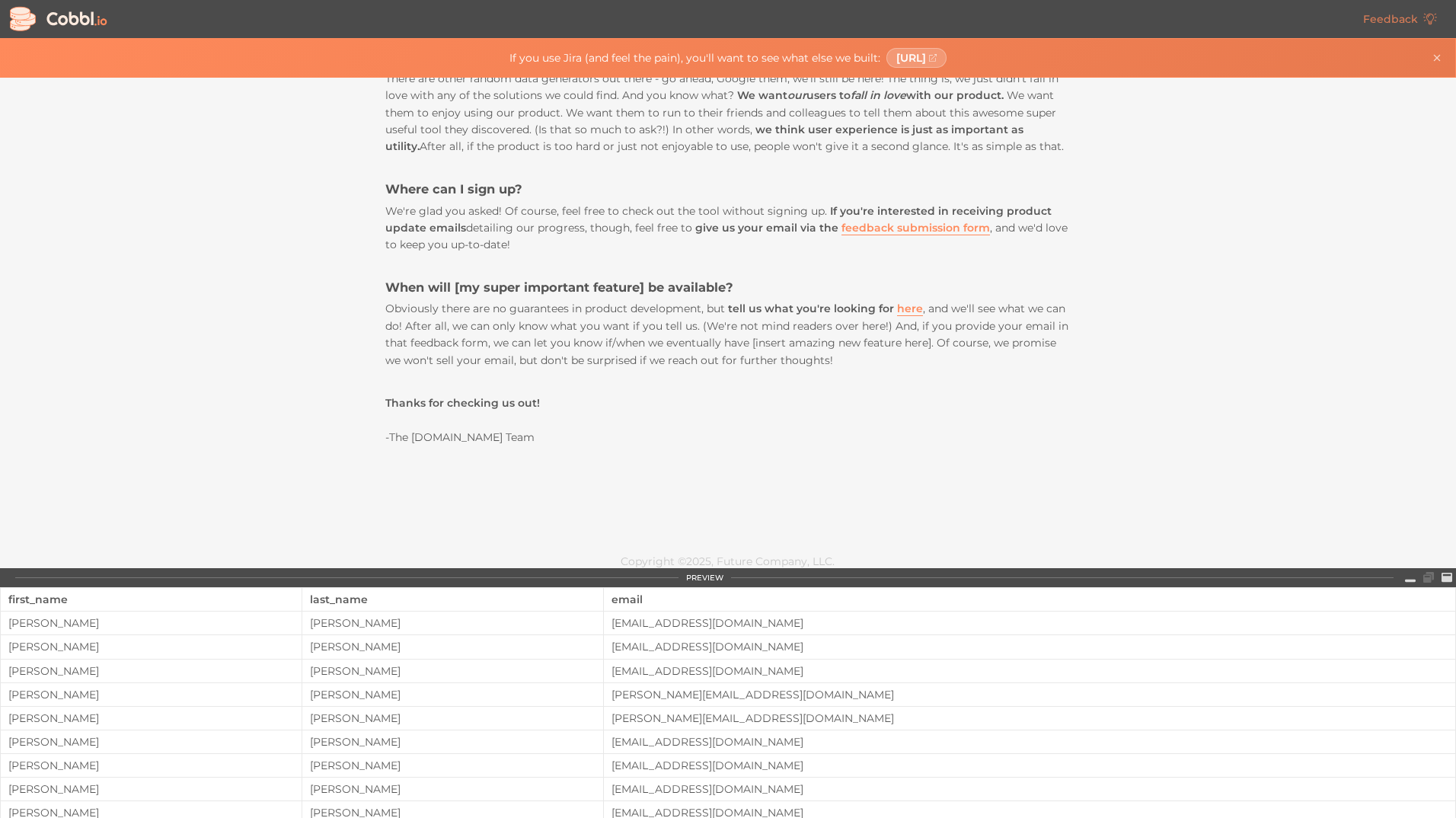
click at [785, 544] on div "Copyright © 2025 , Future Company, LLC." at bounding box center [728, 561] width 685 height 43
drag, startPoint x: 723, startPoint y: 545, endPoint x: 713, endPoint y: 545, distance: 10.0
click at [713, 545] on div "Copyright © 2025 , Future Company, LLC." at bounding box center [728, 561] width 685 height 43
drag, startPoint x: 713, startPoint y: 545, endPoint x: 597, endPoint y: 550, distance: 116.1
click at [597, 550] on div "Copyright © 2025 , Future Company, LLC." at bounding box center [728, 561] width 685 height 43
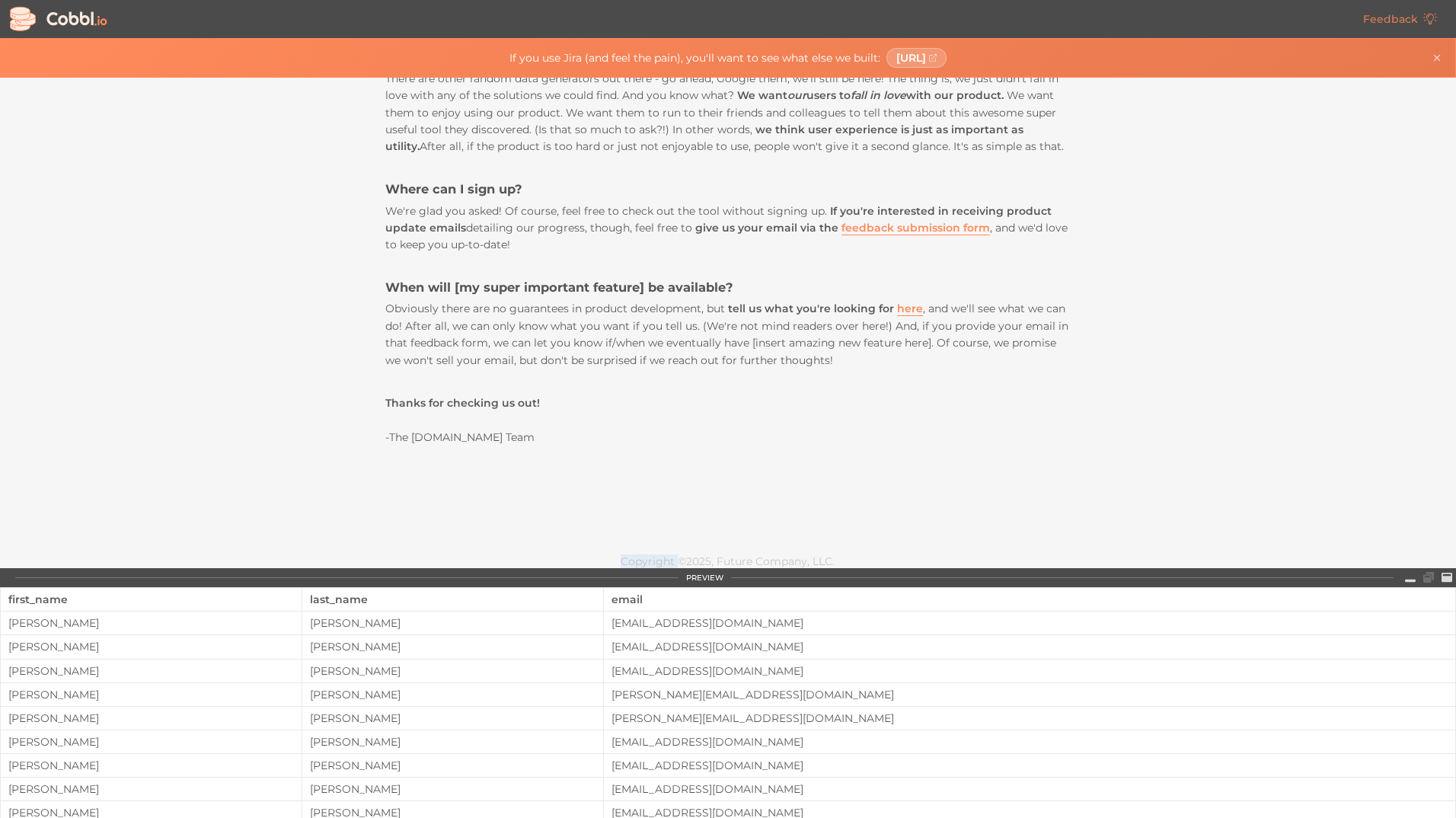
click at [597, 550] on div "Copyright © 2025 , Future Company, LLC." at bounding box center [728, 561] width 685 height 43
click at [1255, 380] on div "Data Source Field Name People › First Name first_name People › Last Name last_n…" at bounding box center [728, 323] width 1455 height 491
click at [65, 27] on icon at bounding box center [59, 18] width 102 height 29
drag, startPoint x: 10, startPoint y: 24, endPoint x: 90, endPoint y: 18, distance: 80.2
click at [10, 23] on line at bounding box center [10, 24] width 0 height 4
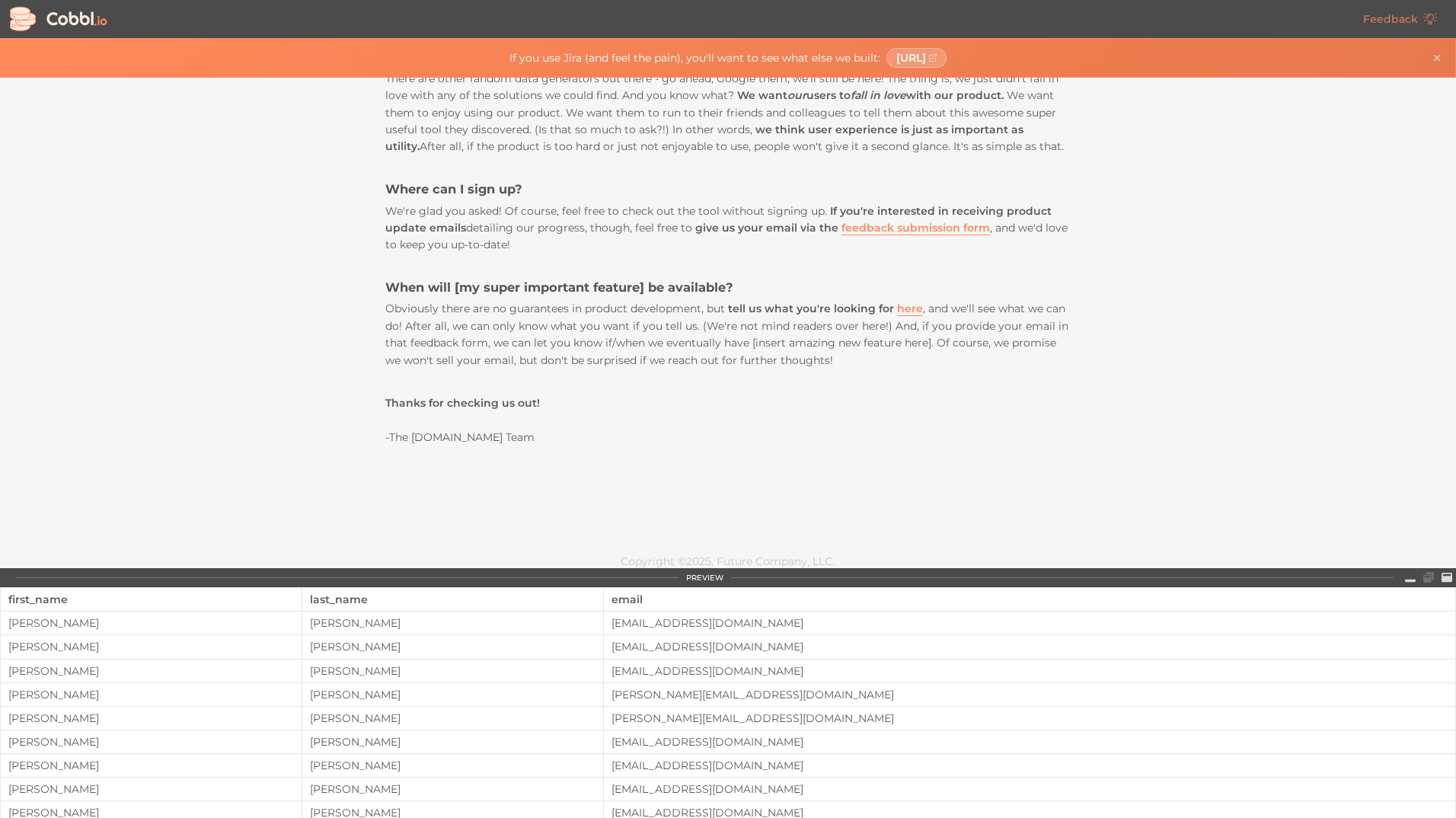
drag, startPoint x: 90, startPoint y: 18, endPoint x: 101, endPoint y: 20, distance: 11.2
click at [101, 20] on icon at bounding box center [59, 18] width 102 height 29
click at [101, 20] on icon at bounding box center [101, 20] width 12 height 10
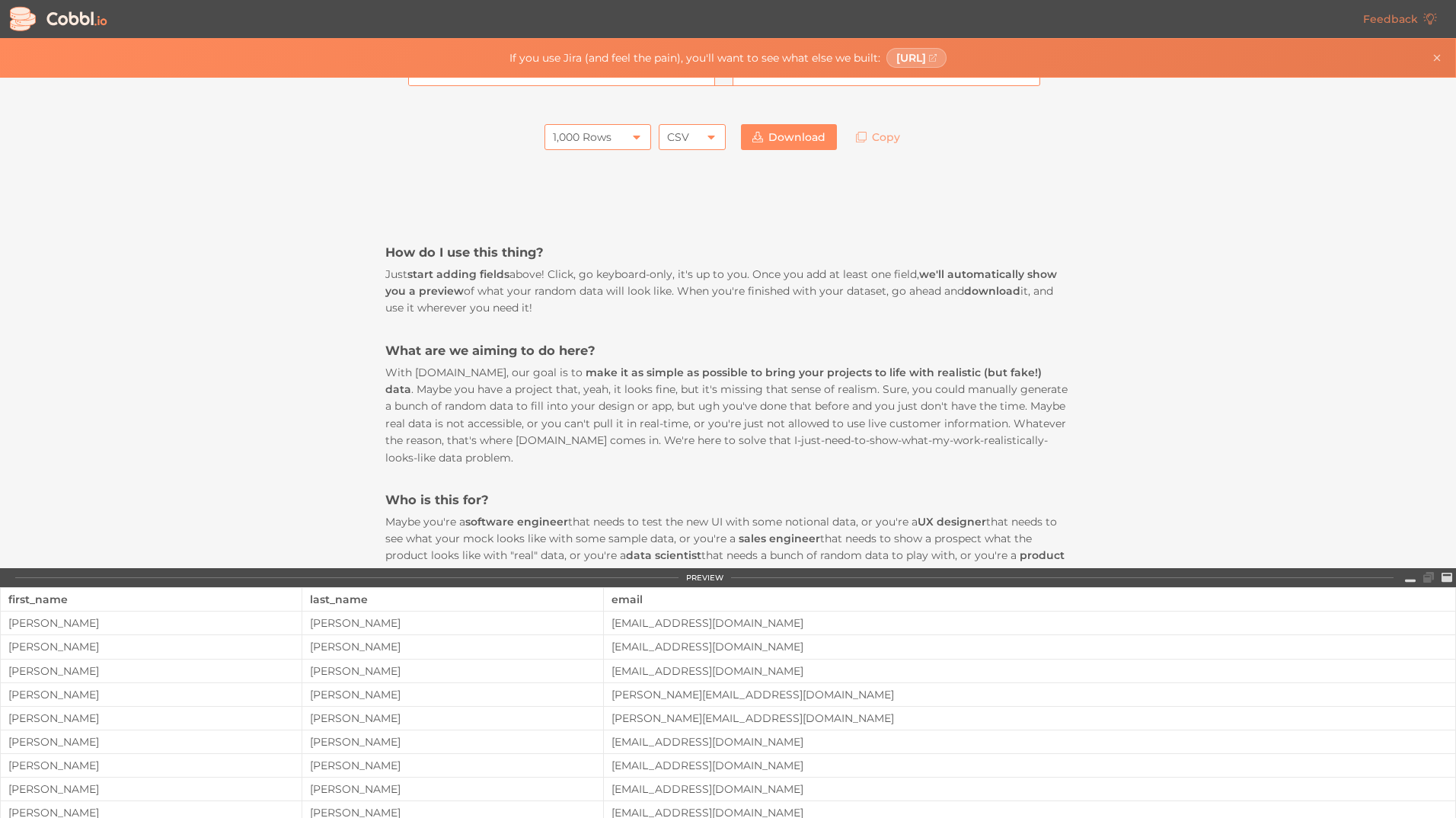
scroll to position [0, 0]
